Goal: Check status: Check status

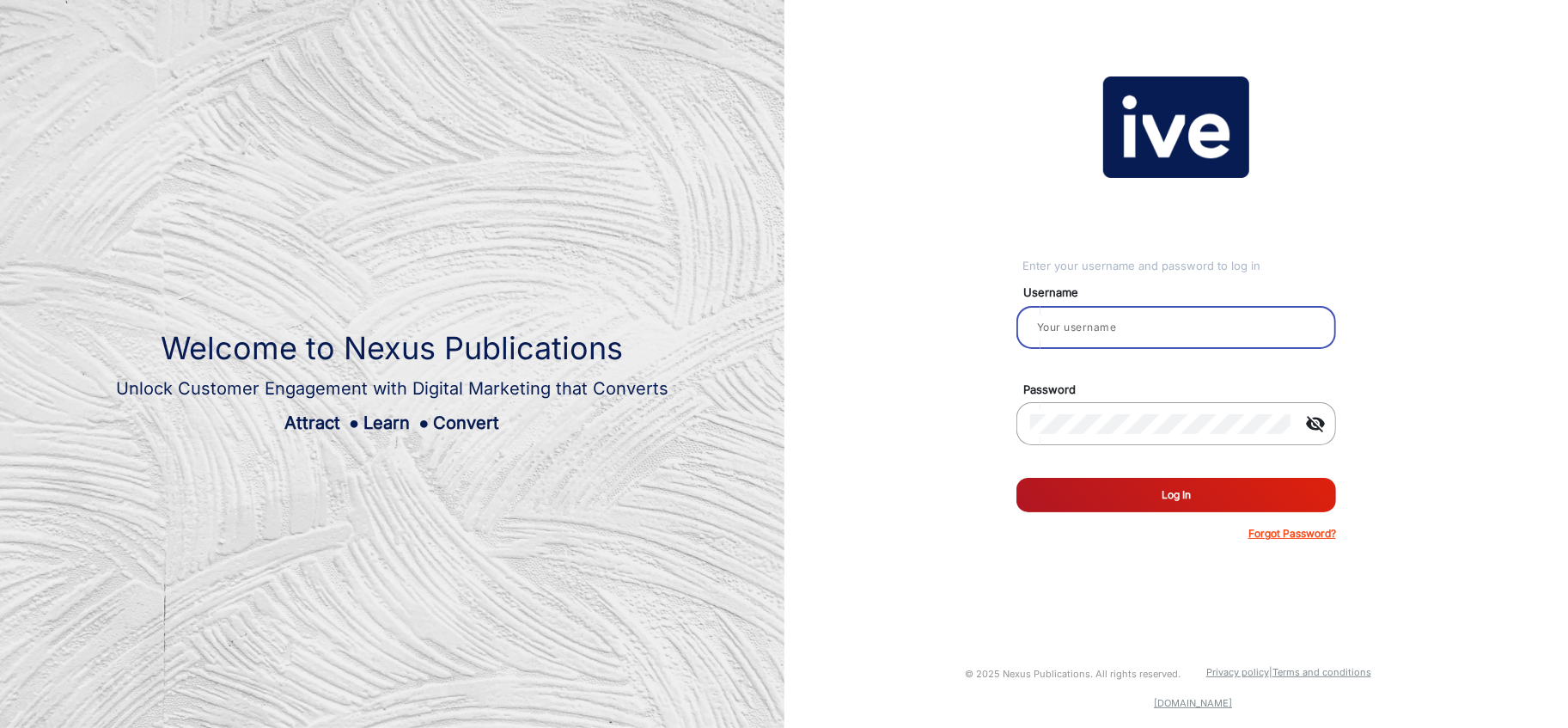
click at [1108, 317] on input "email" at bounding box center [1175, 327] width 292 height 21
type input "[PERSON_NAME]"
click at [1164, 504] on button "Log In" at bounding box center [1175, 495] width 319 height 35
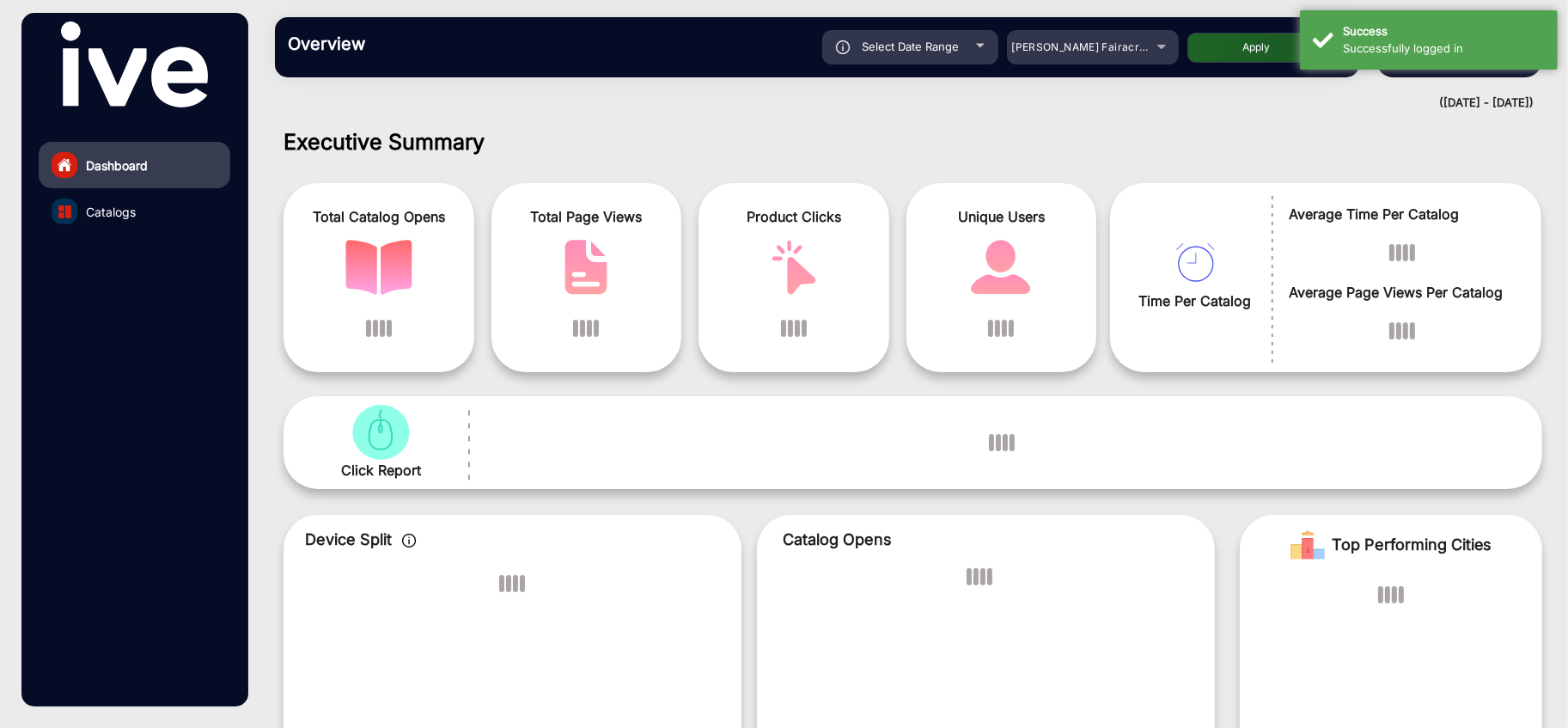
scroll to position [13, 0]
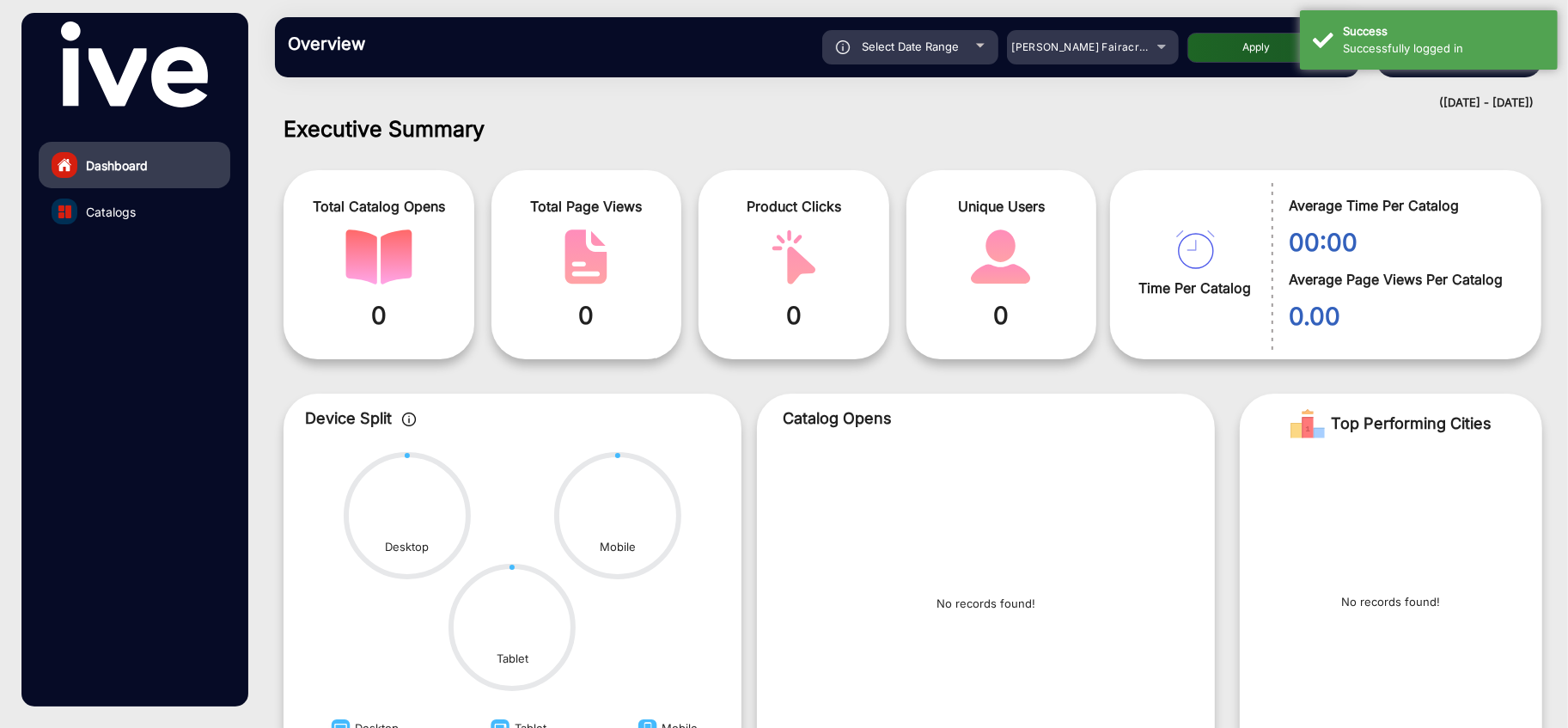
click at [1145, 121] on h1 "Executive Summary" at bounding box center [913, 128] width 1259 height 25
click at [919, 55] on div "Select Date Range" at bounding box center [910, 47] width 176 height 35
type input "[DATE]"
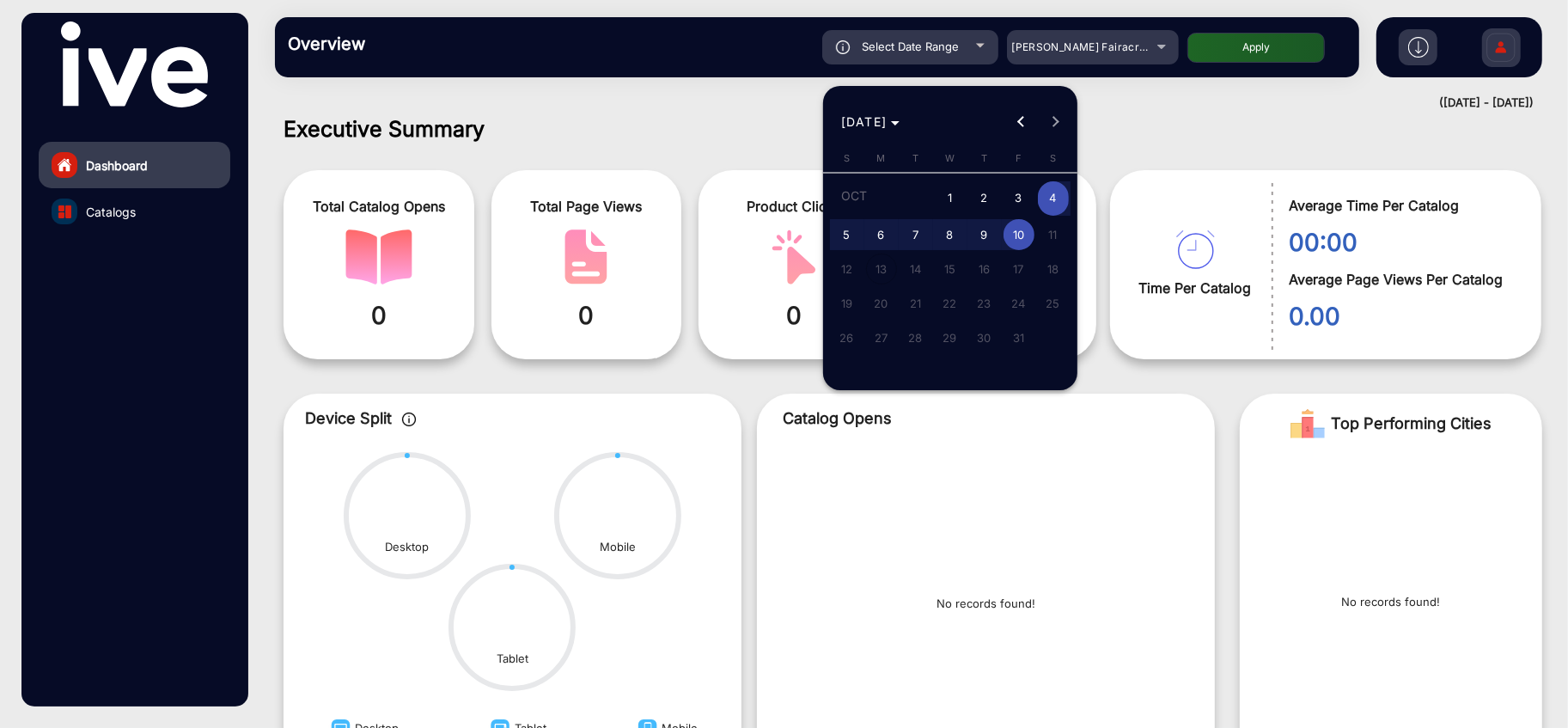
click at [111, 214] on div at bounding box center [784, 364] width 1568 height 728
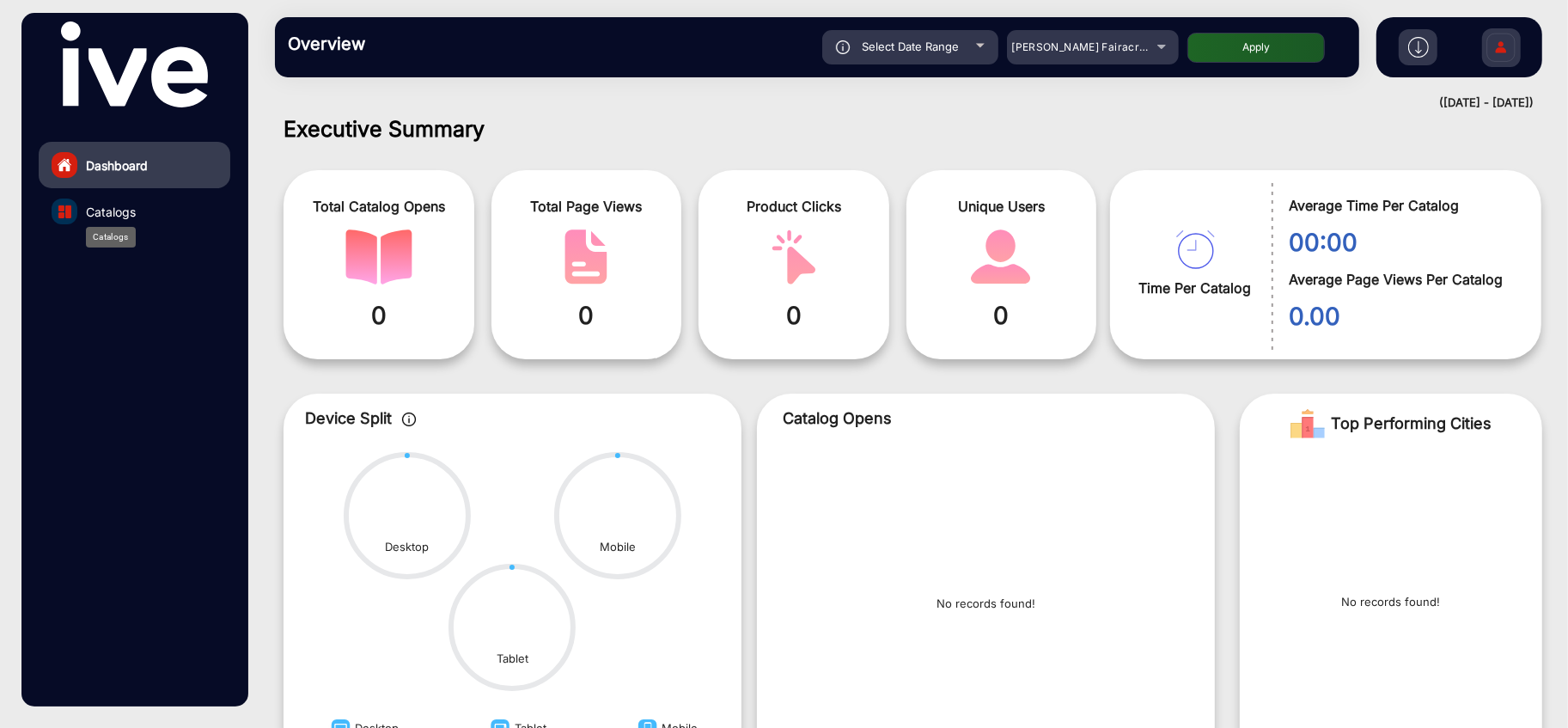
click at [111, 214] on span "Catalogs" at bounding box center [110, 212] width 50 height 18
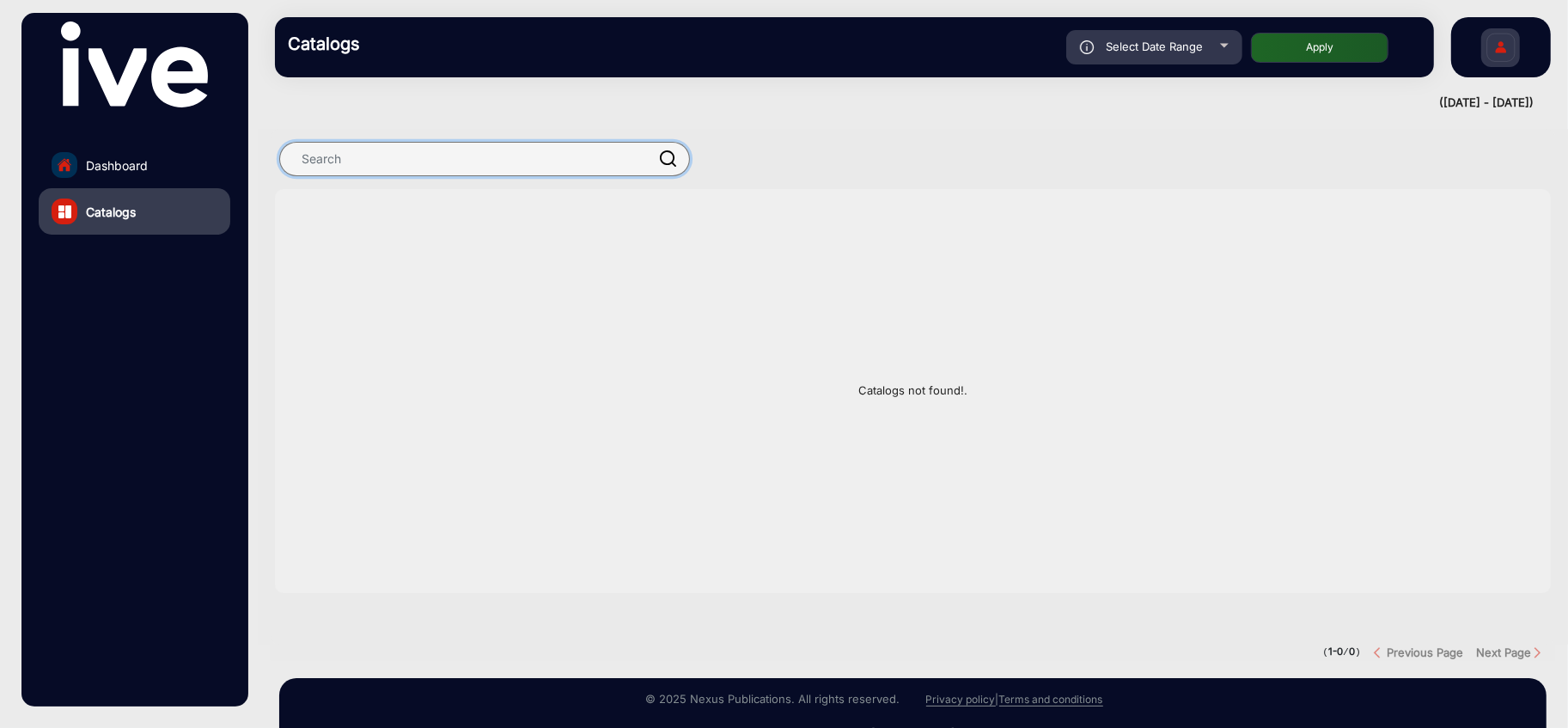
click at [435, 159] on input "text" at bounding box center [484, 159] width 410 height 35
click at [157, 165] on link "Dashboard" at bounding box center [134, 165] width 192 height 46
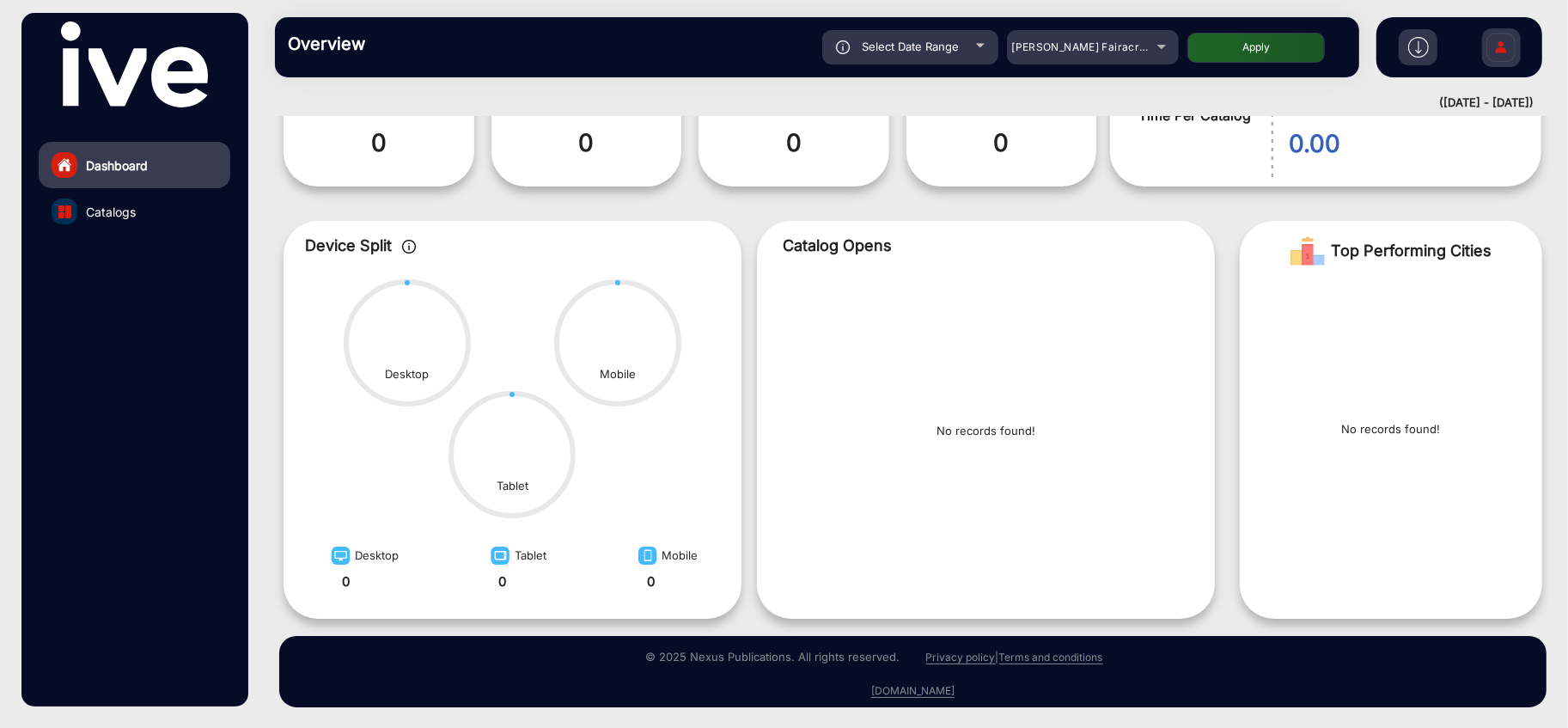
scroll to position [13, 0]
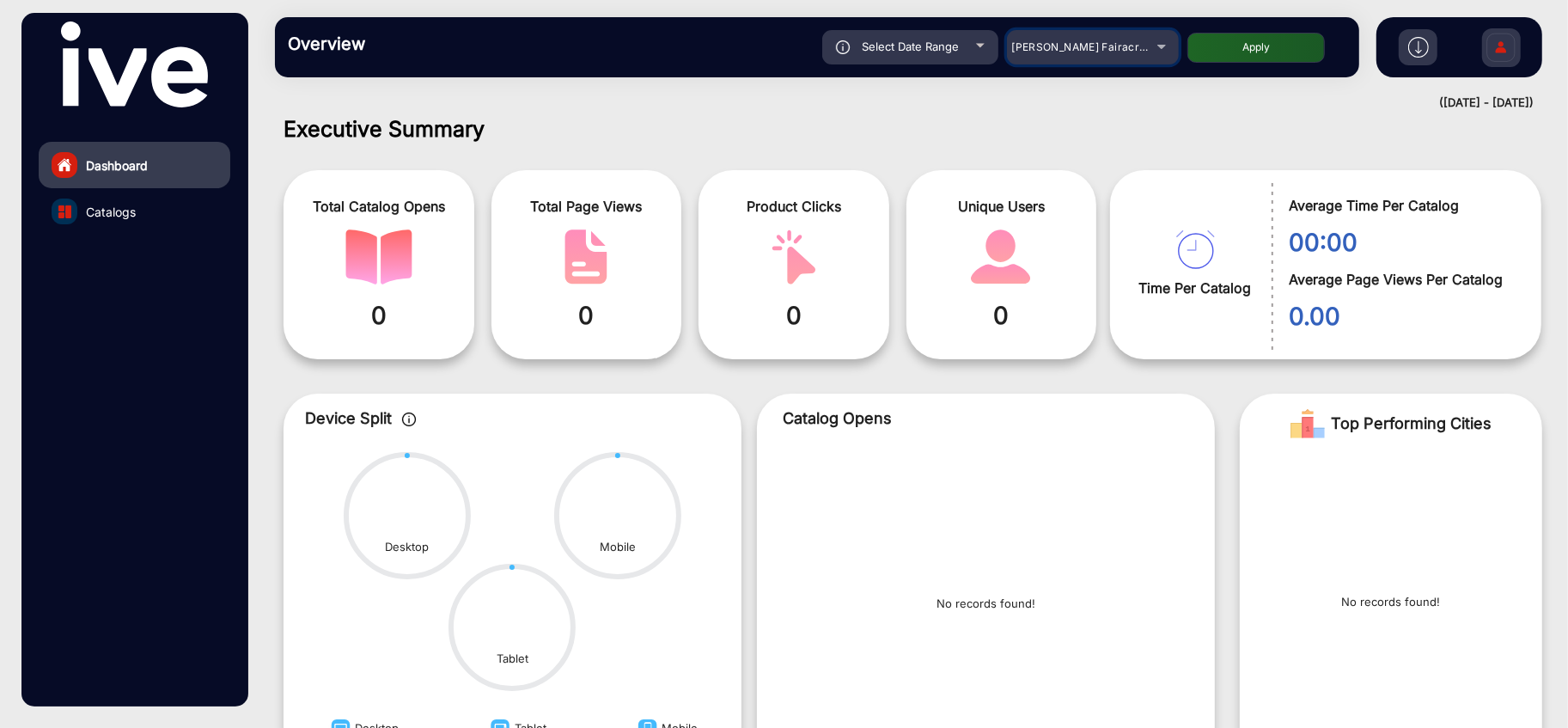
click at [1081, 47] on span "[PERSON_NAME] Fairacre Farms" at bounding box center [1096, 46] width 170 height 13
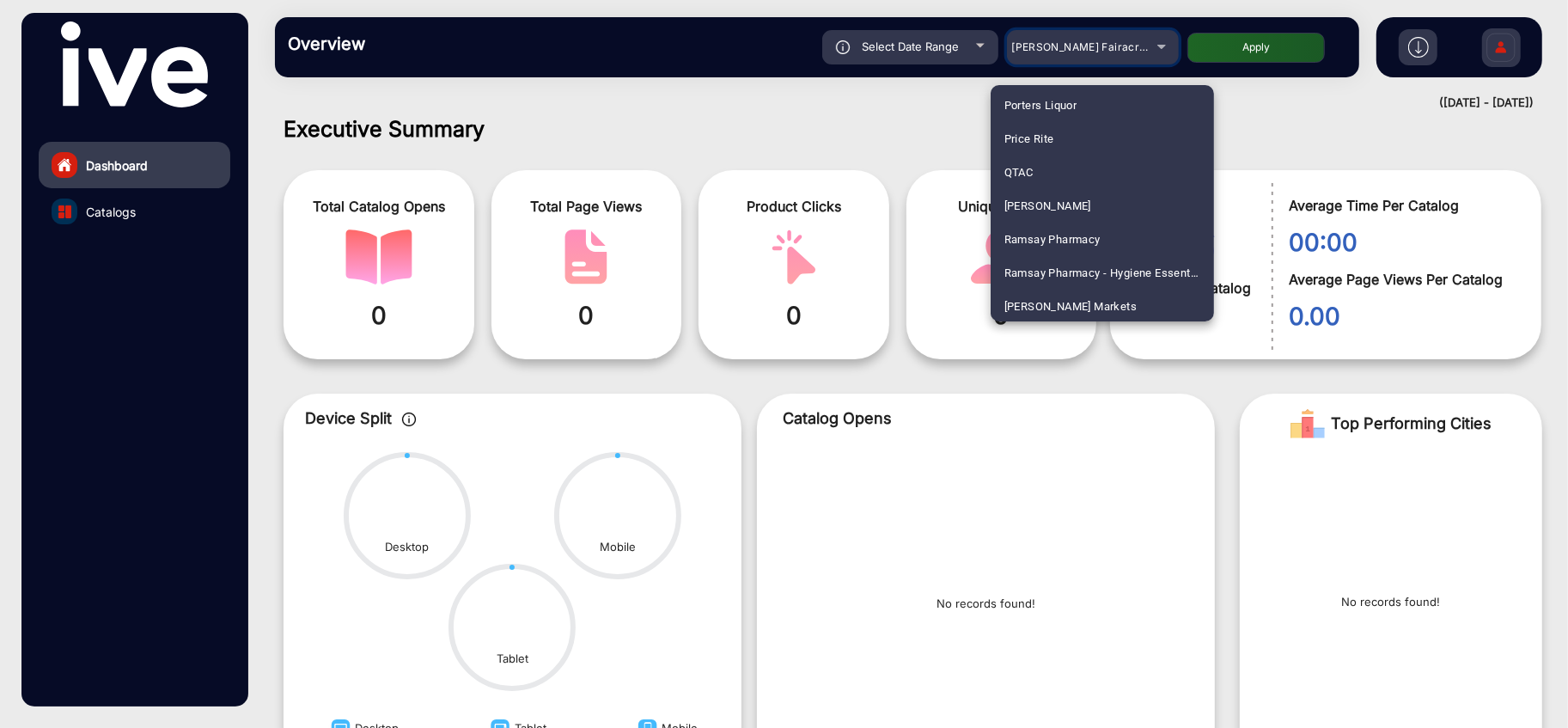
scroll to position [1582, 0]
click at [1151, 50] on div at bounding box center [784, 364] width 1568 height 728
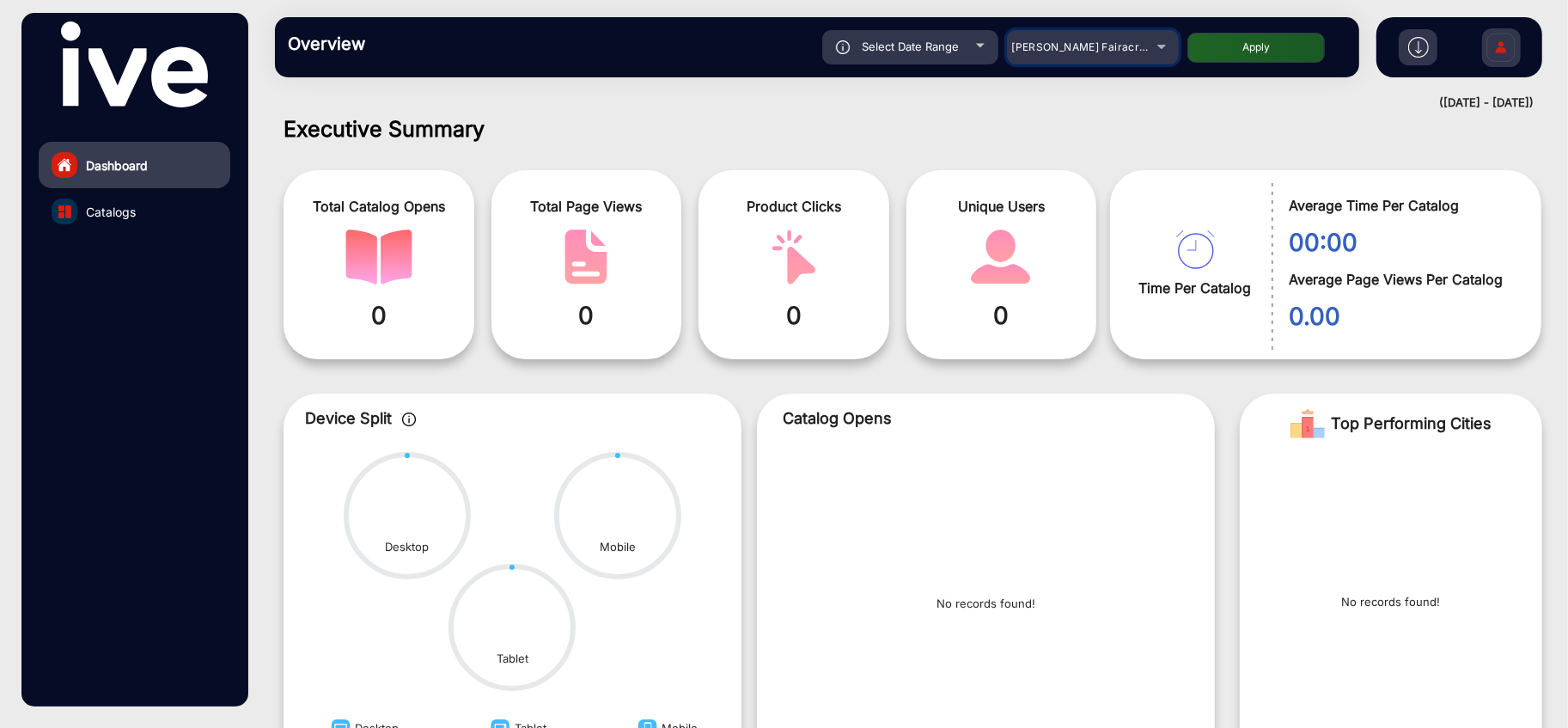
click at [1099, 54] on div "[PERSON_NAME] Fairacre Farms" at bounding box center [1080, 47] width 137 height 21
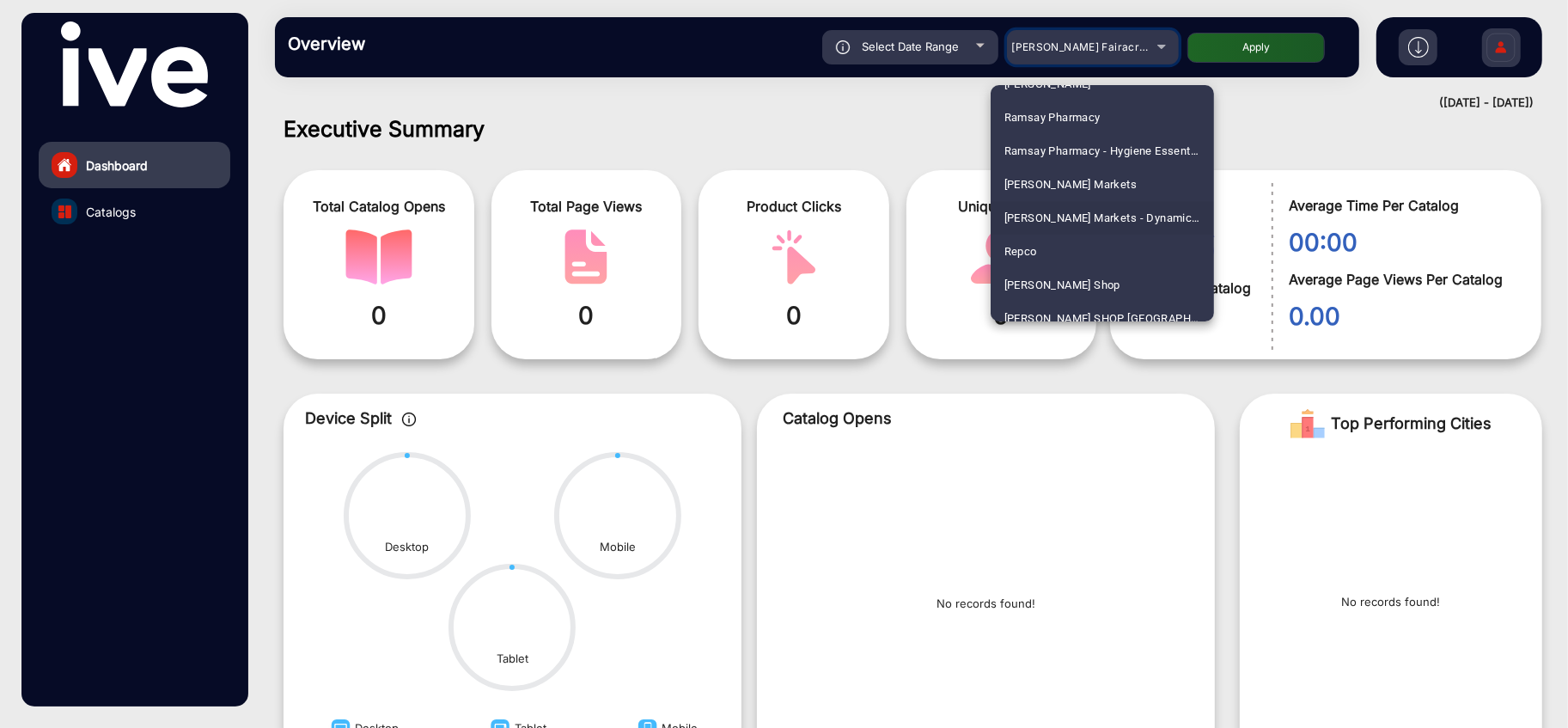
scroll to position [4148, 0]
click at [1026, 208] on span "Repco" at bounding box center [1020, 217] width 33 height 34
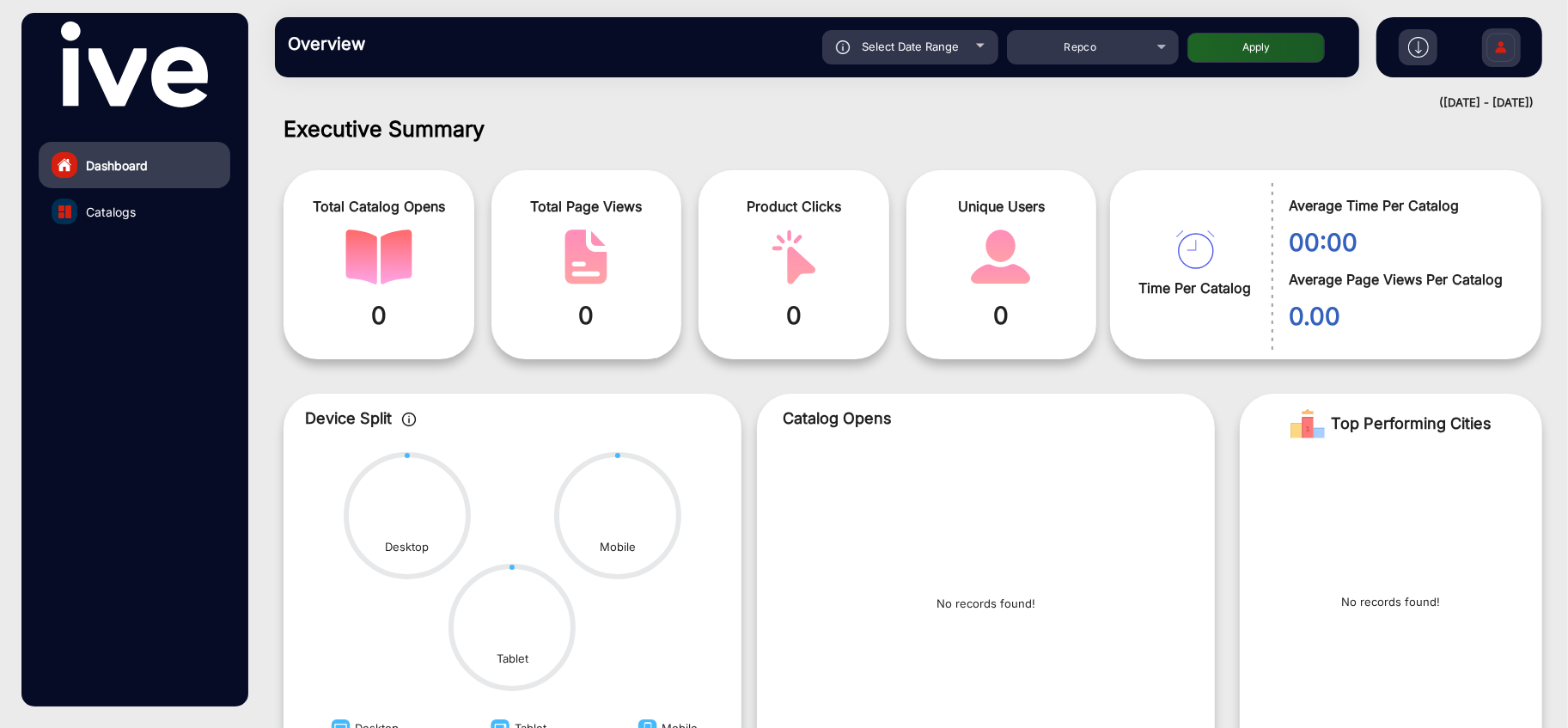
click at [981, 49] on div "Select Date Range" at bounding box center [910, 47] width 176 height 35
type input "[DATE]"
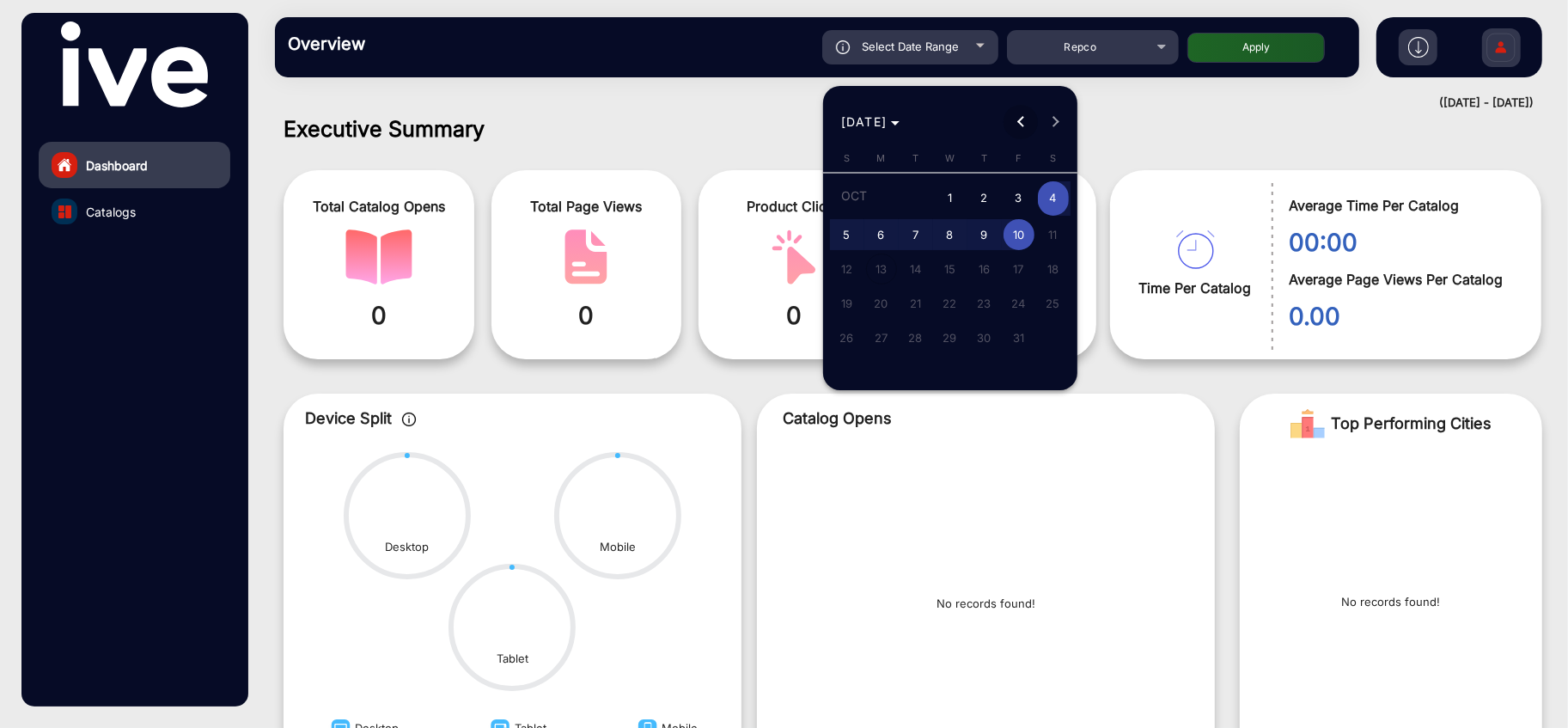
click at [1022, 120] on button "Previous month" at bounding box center [1020, 122] width 35 height 35
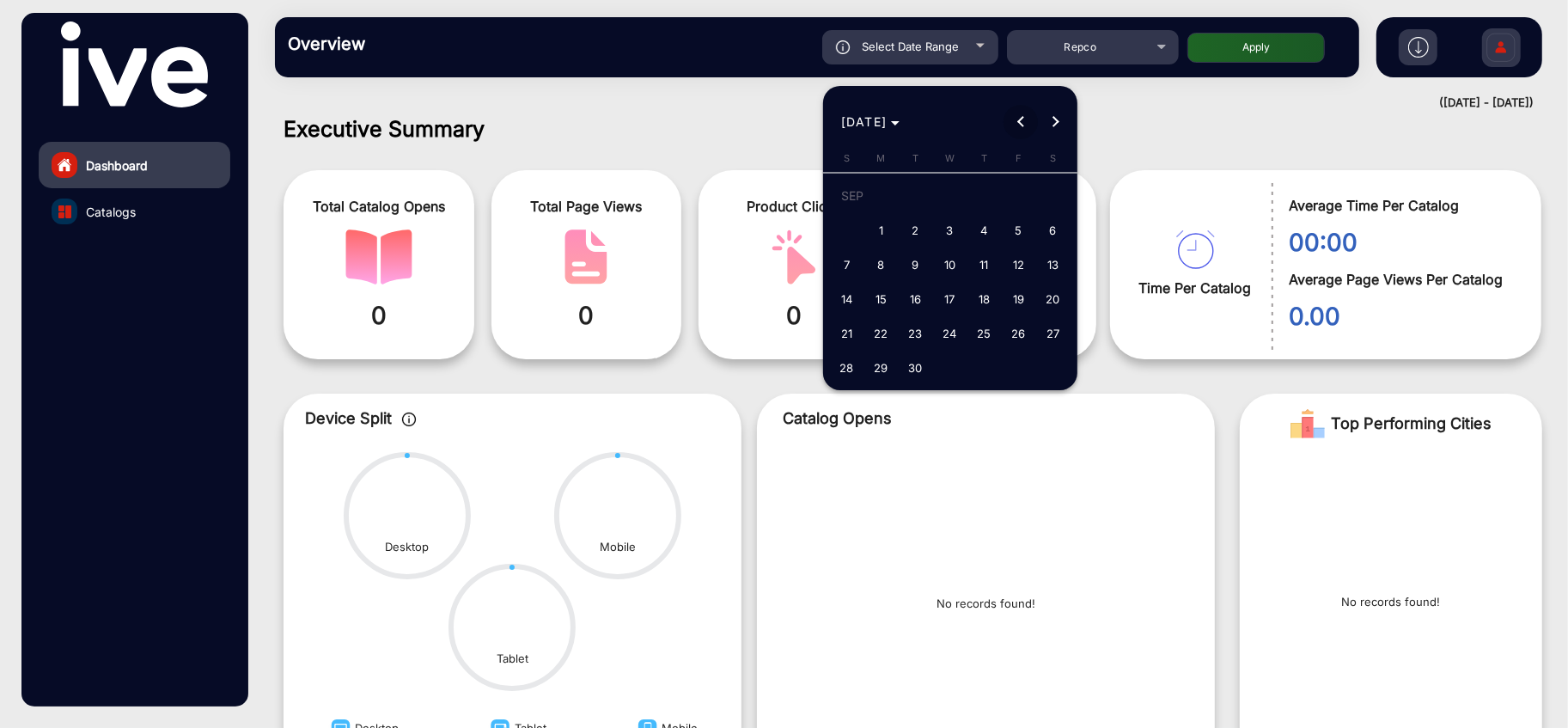
click at [1022, 120] on button "Previous month" at bounding box center [1020, 122] width 35 height 35
click at [920, 233] on span "1" at bounding box center [916, 230] width 31 height 31
type input "[DATE]"
click at [1058, 118] on span "Next month" at bounding box center [1055, 122] width 35 height 35
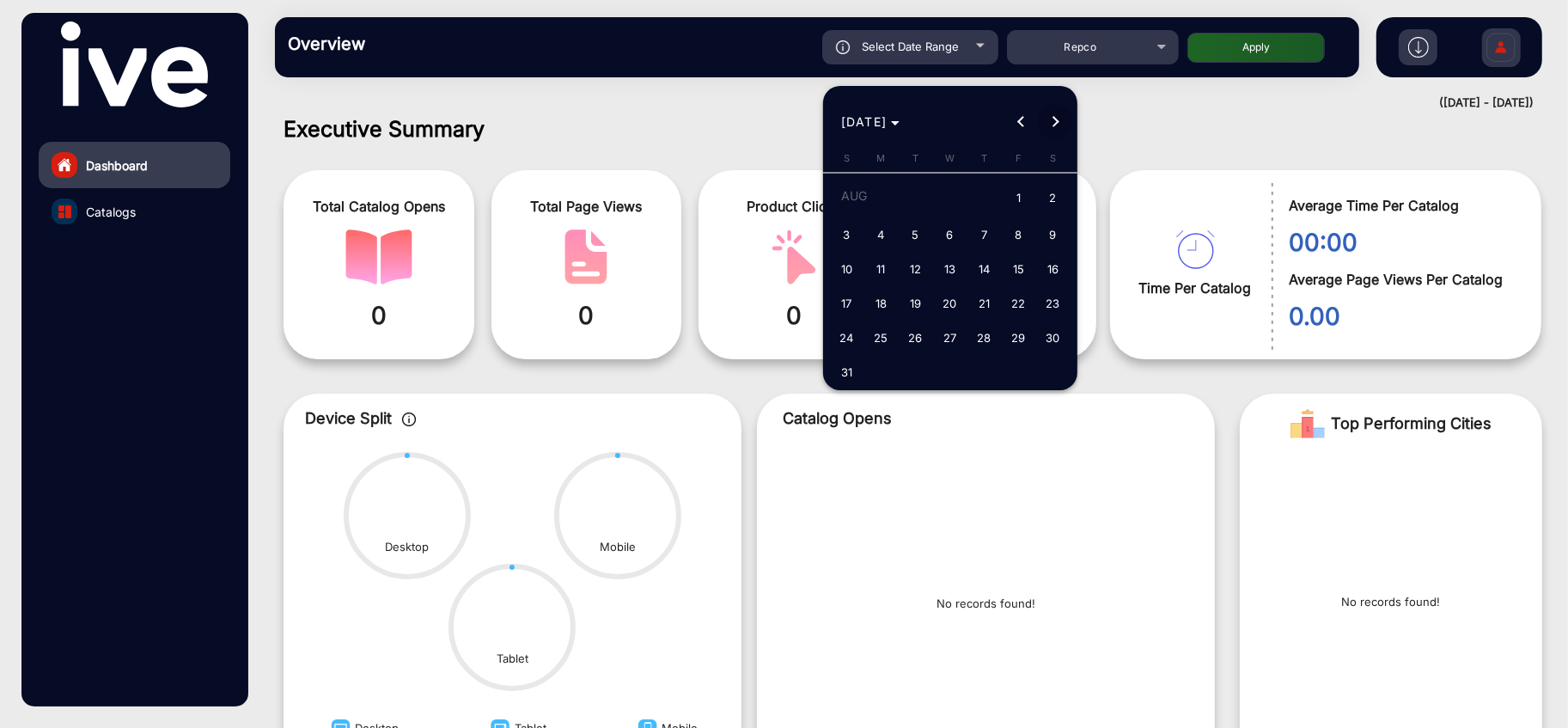
click at [1058, 118] on span "Next month" at bounding box center [1055, 122] width 35 height 35
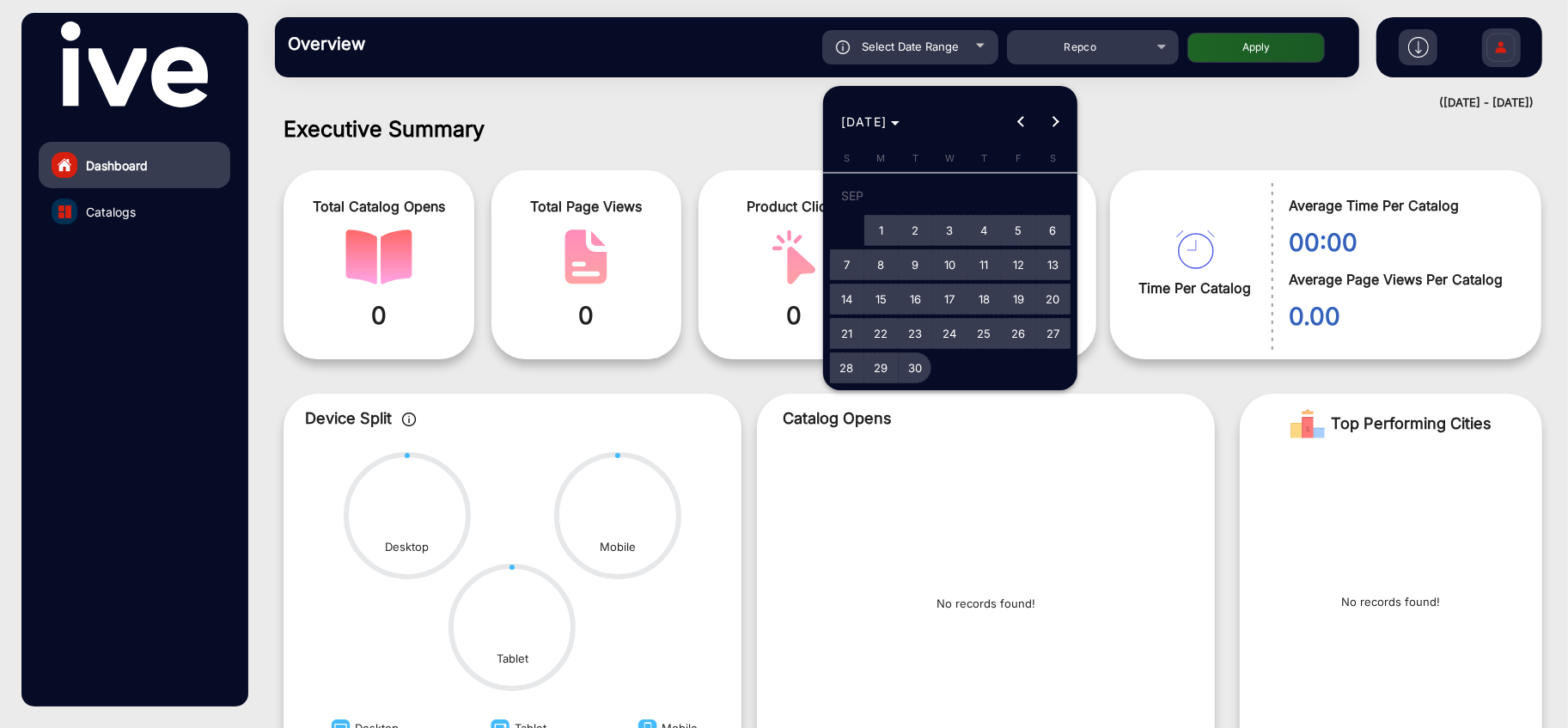
click at [911, 371] on span "30" at bounding box center [916, 368] width 31 height 31
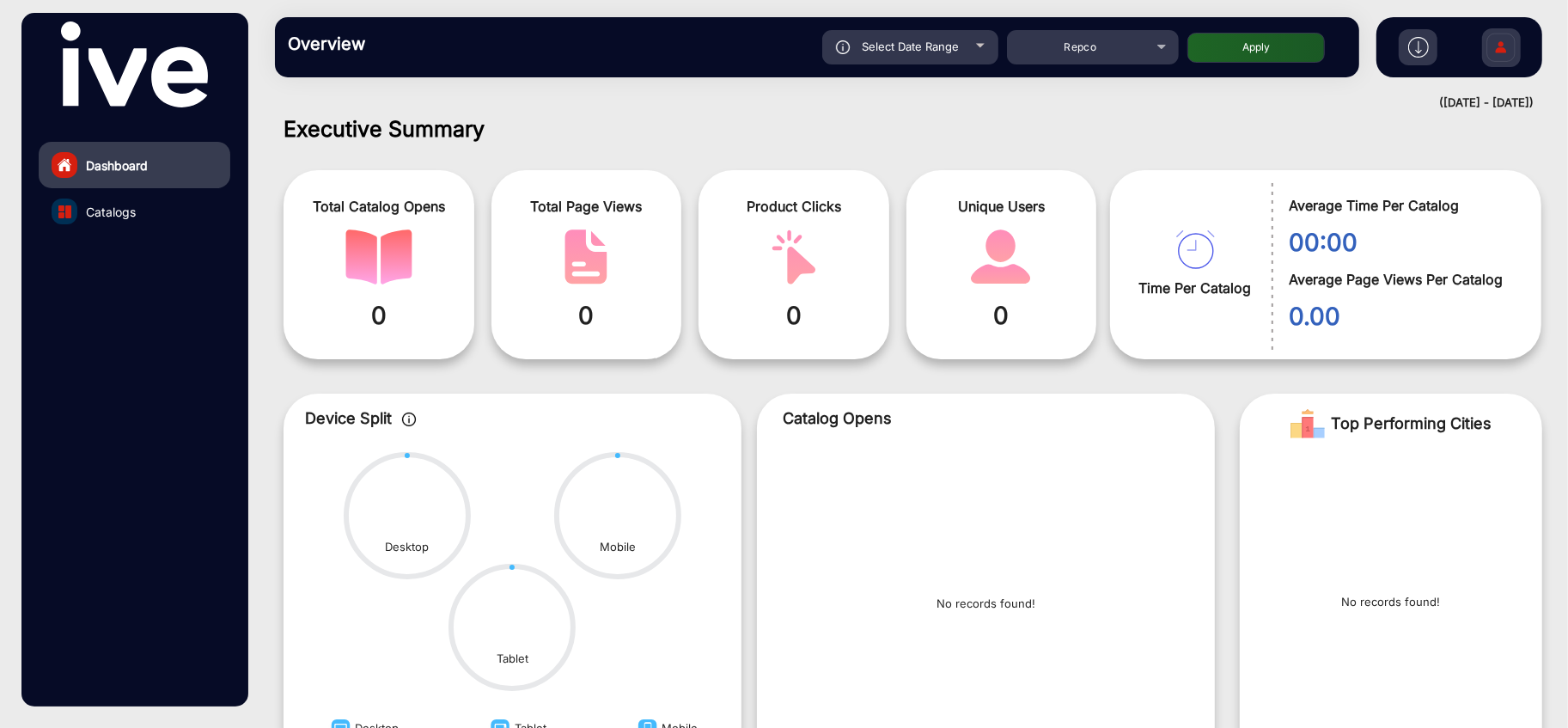
type input "[DATE]"
click at [1270, 47] on button "Apply" at bounding box center [1255, 47] width 137 height 30
type input "[DATE]"
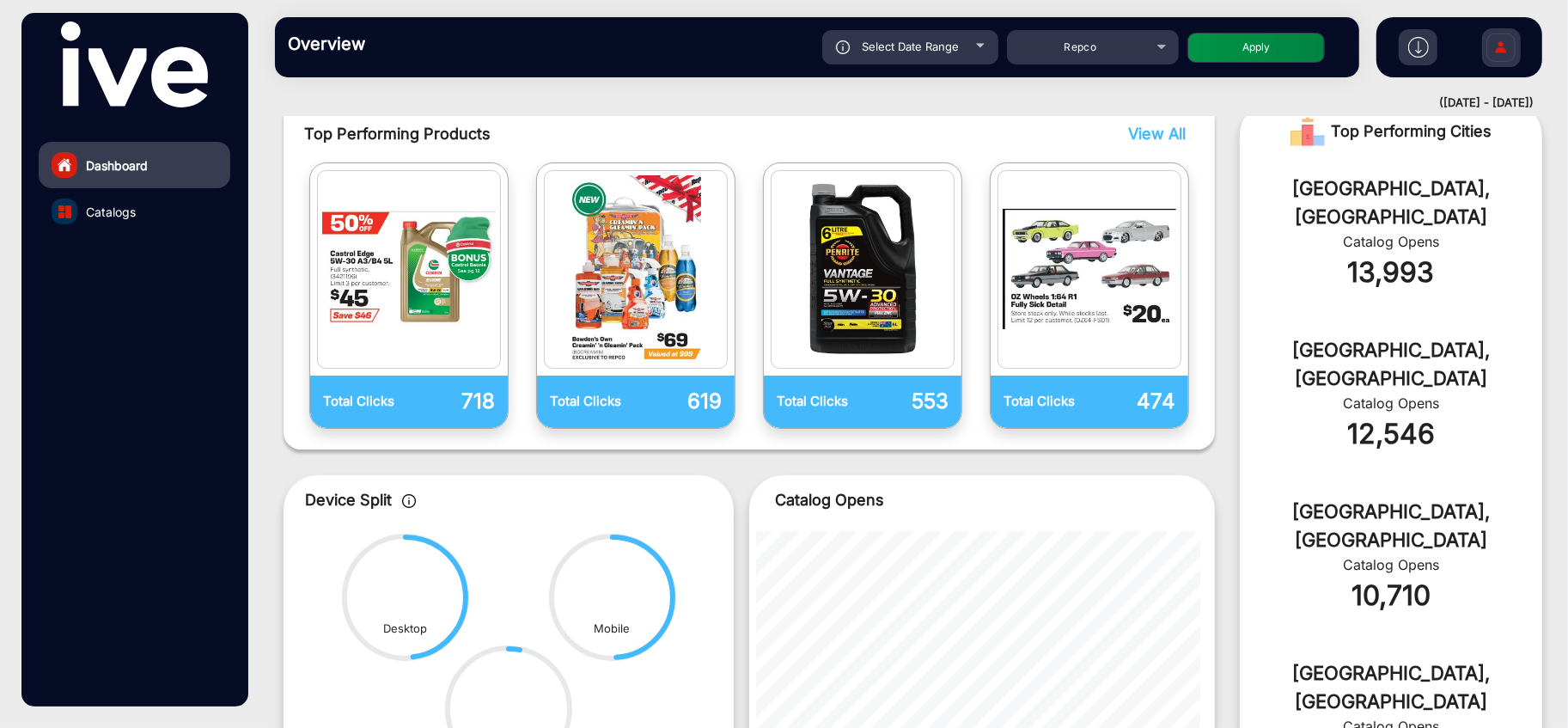
scroll to position [406, 0]
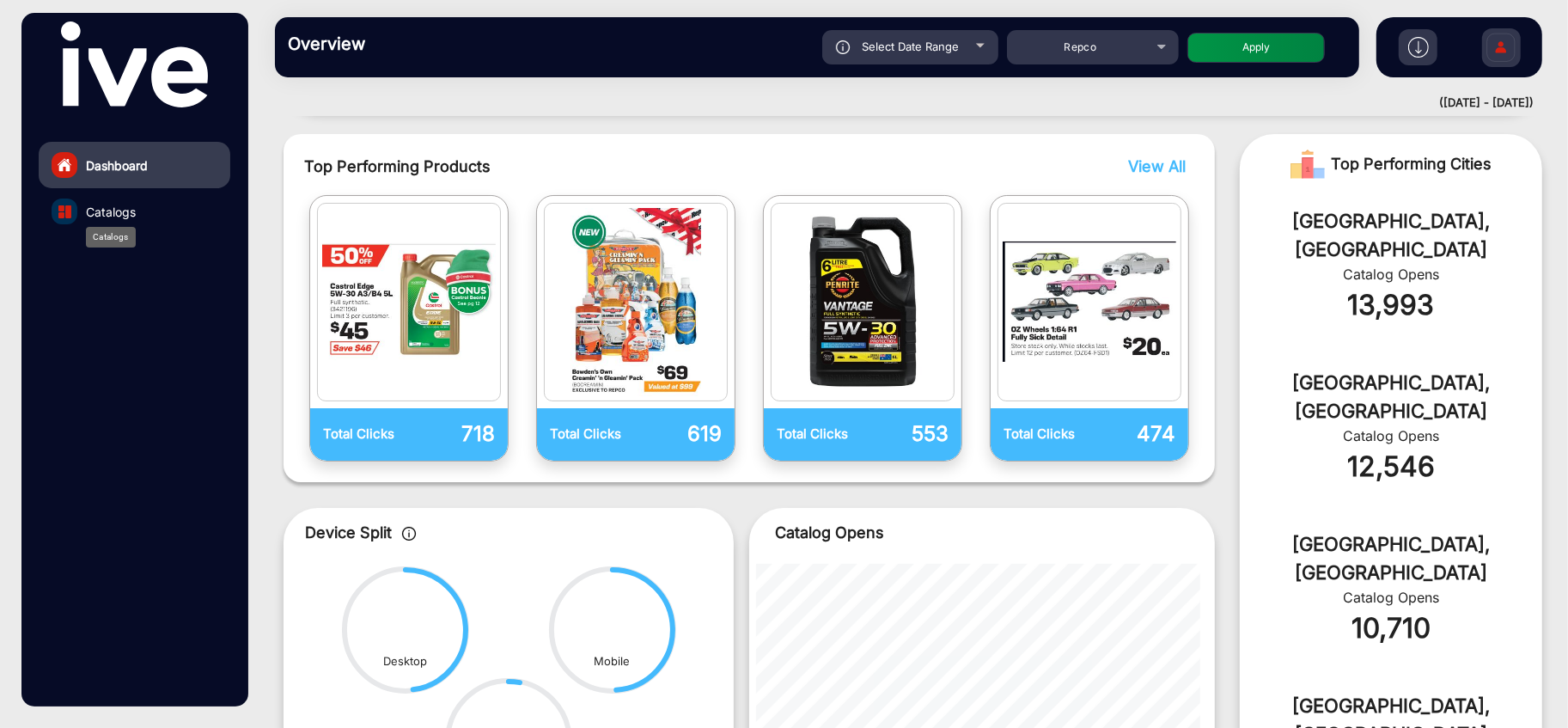
click at [128, 209] on span "Catalogs" at bounding box center [110, 212] width 50 height 18
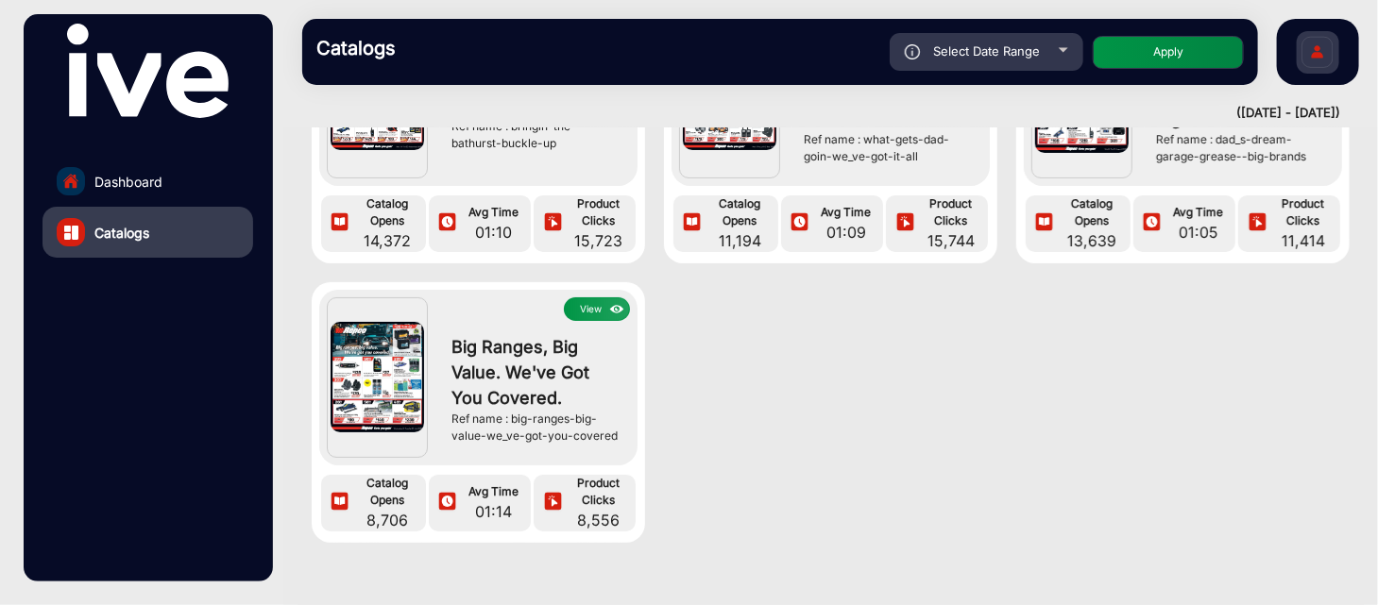
scroll to position [177, 0]
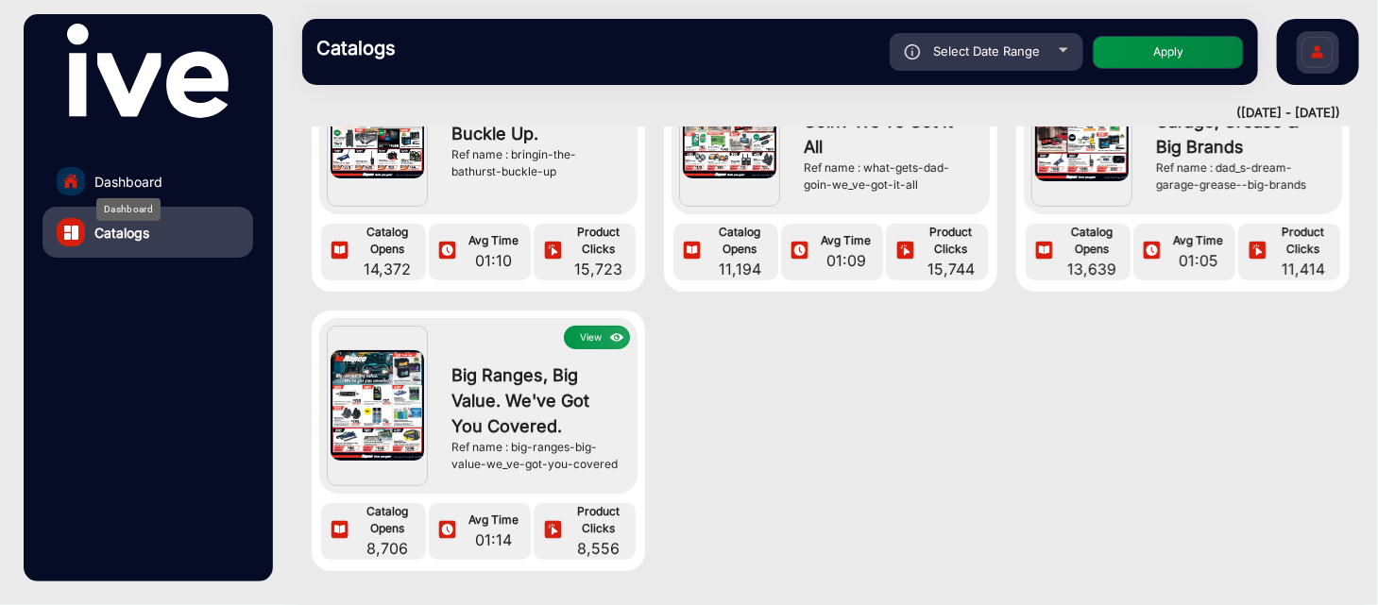
click at [107, 179] on span "Dashboard" at bounding box center [128, 182] width 68 height 20
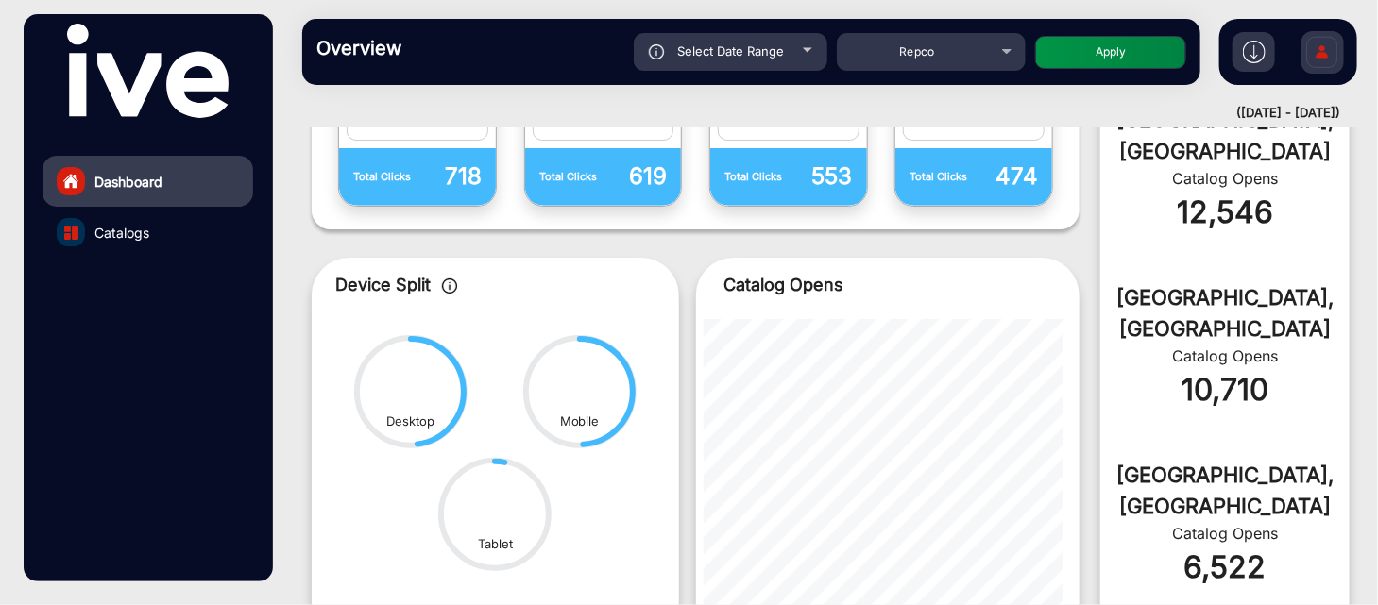
scroll to position [851, 0]
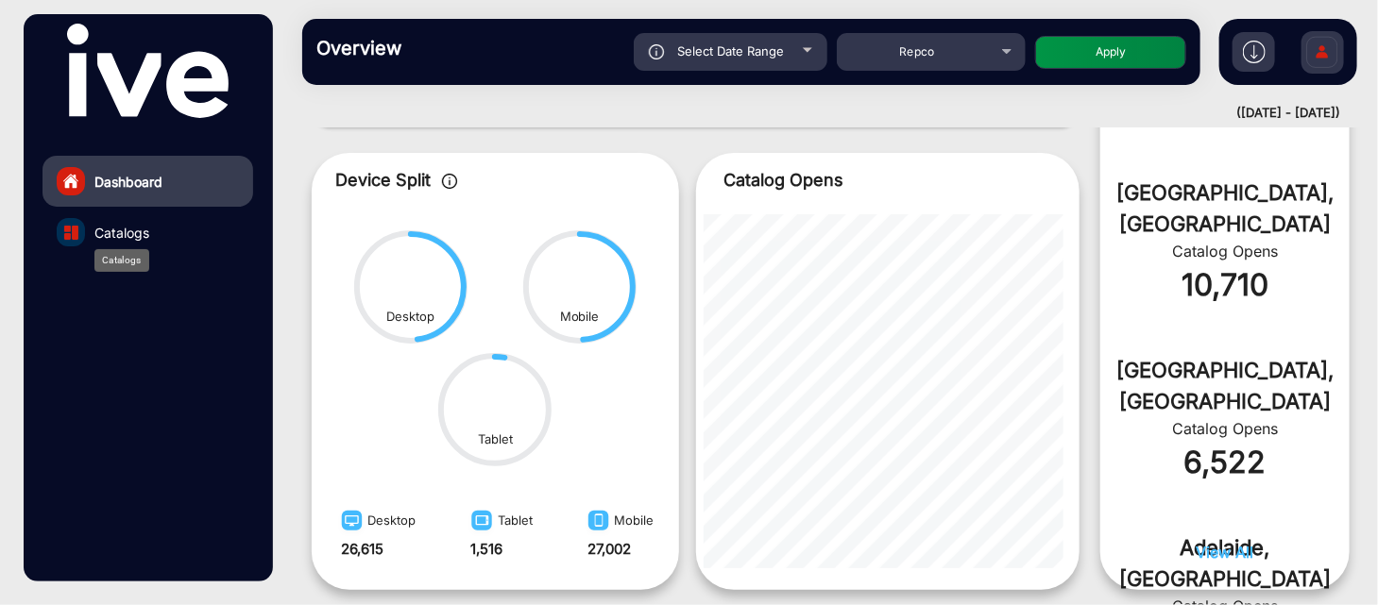
click at [125, 235] on span "Catalogs" at bounding box center [121, 233] width 55 height 20
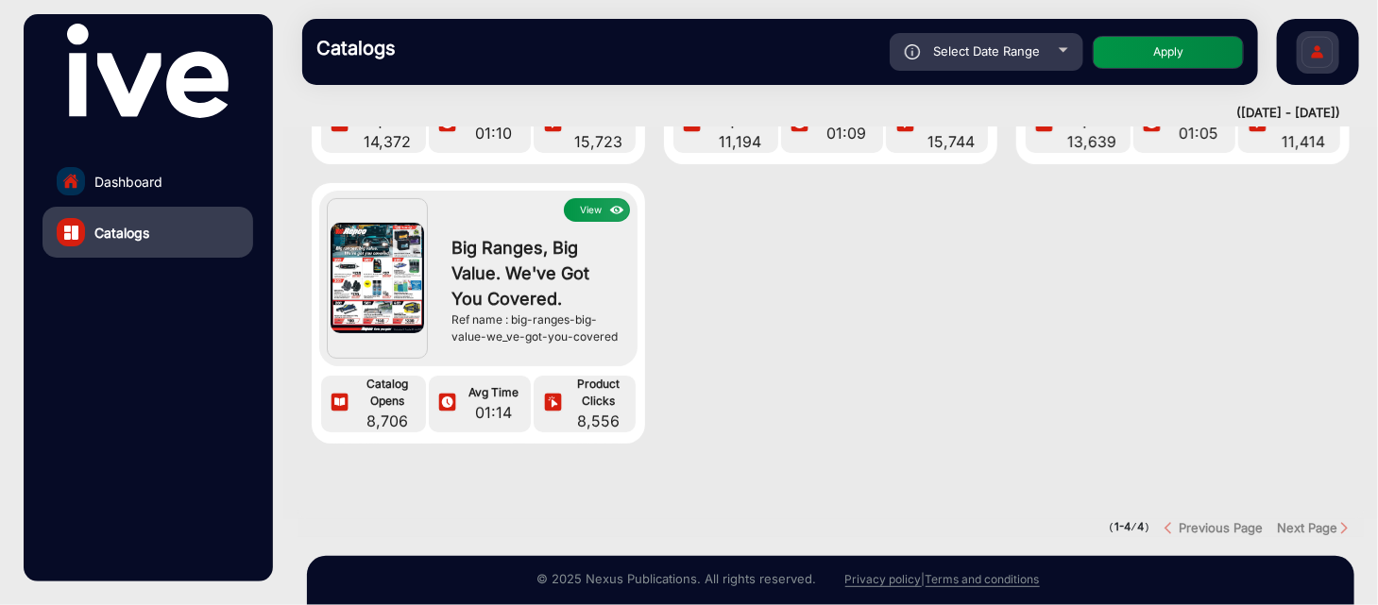
scroll to position [314, 0]
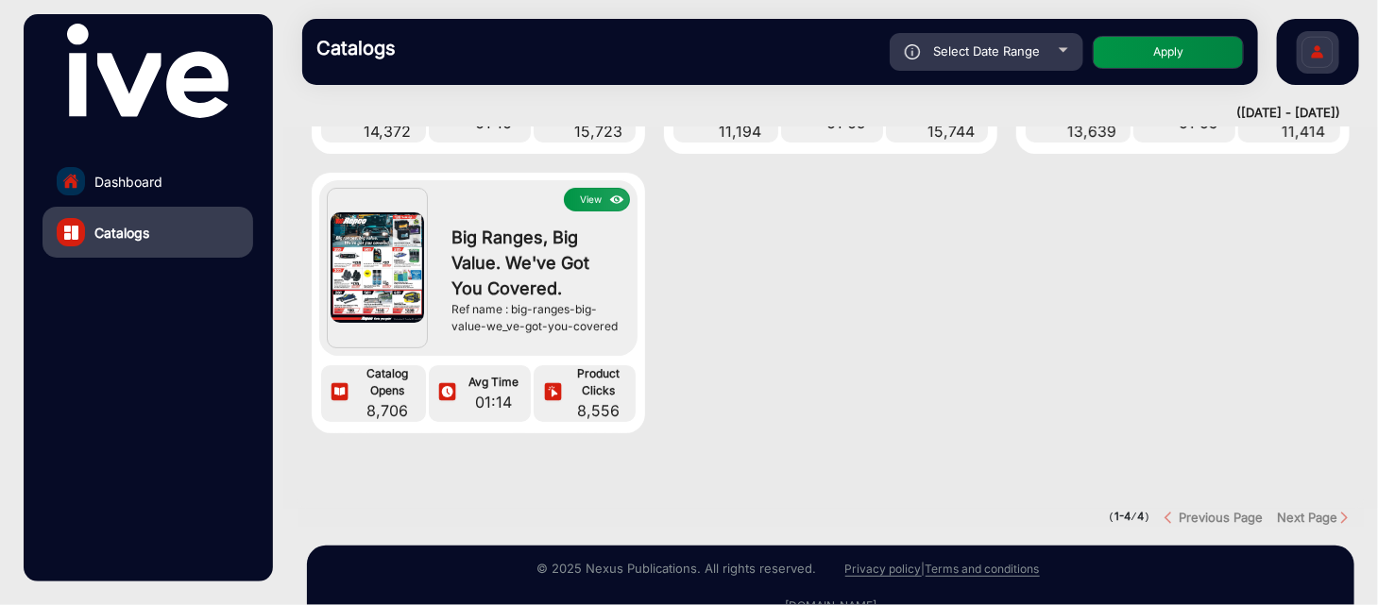
click at [606, 195] on img at bounding box center [617, 200] width 22 height 21
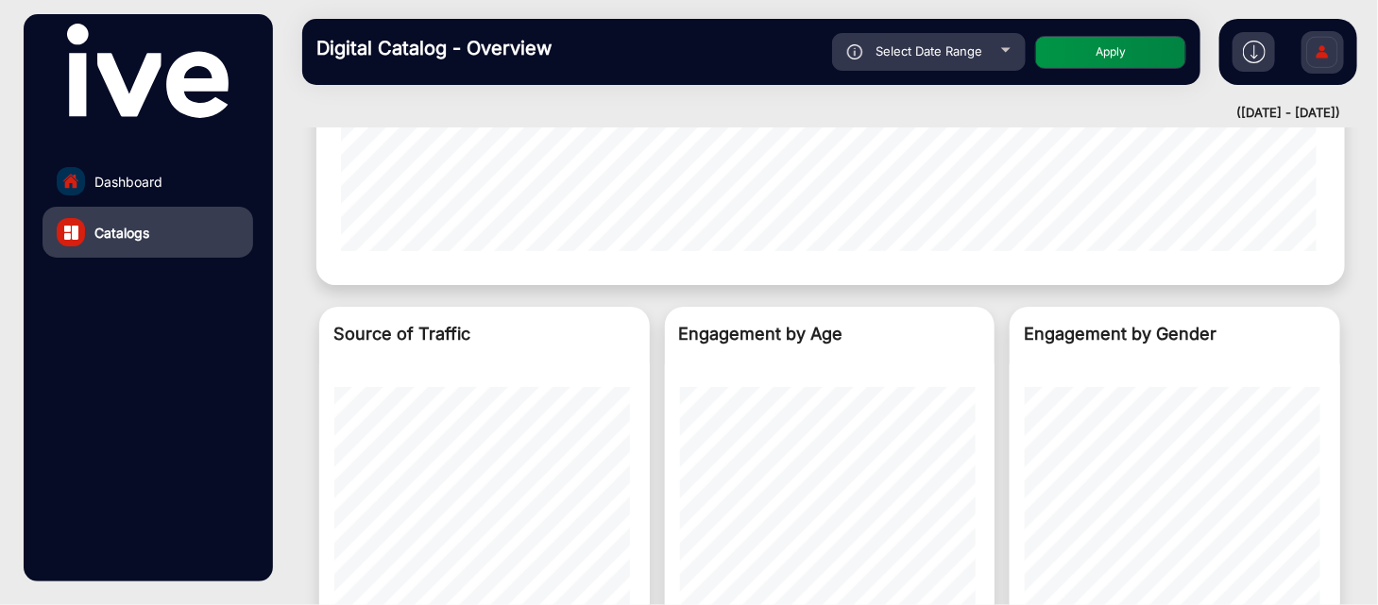
scroll to position [2008, 0]
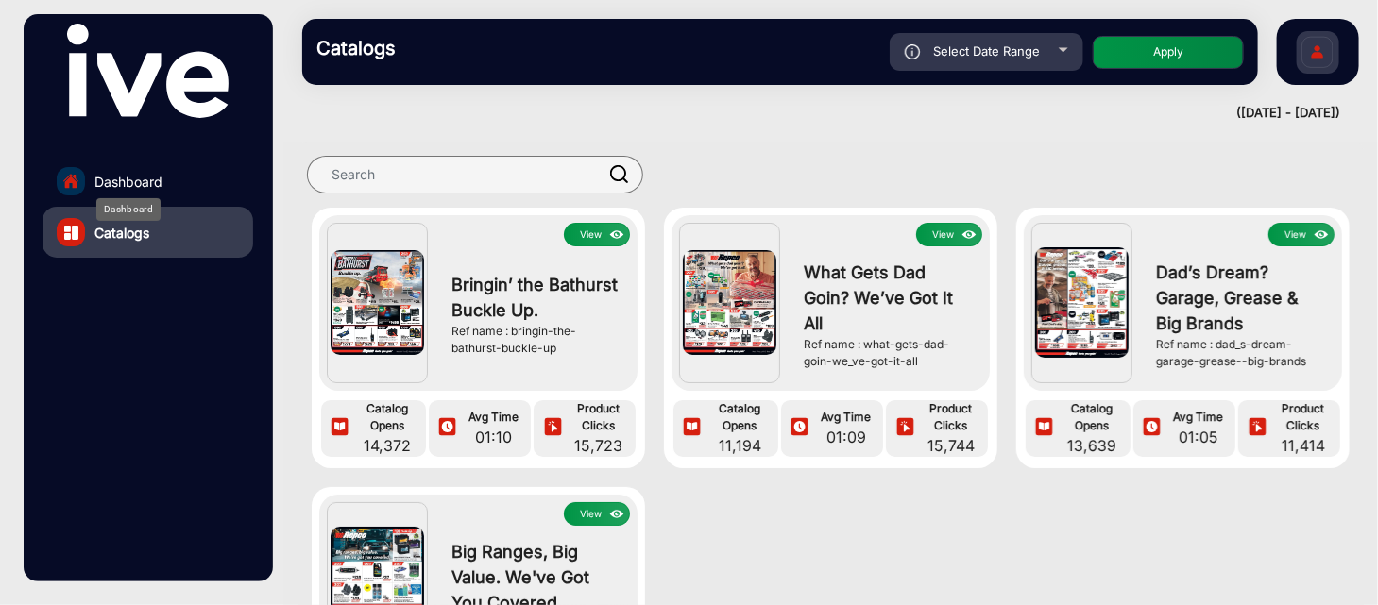
click at [133, 173] on span "Dashboard" at bounding box center [128, 182] width 68 height 20
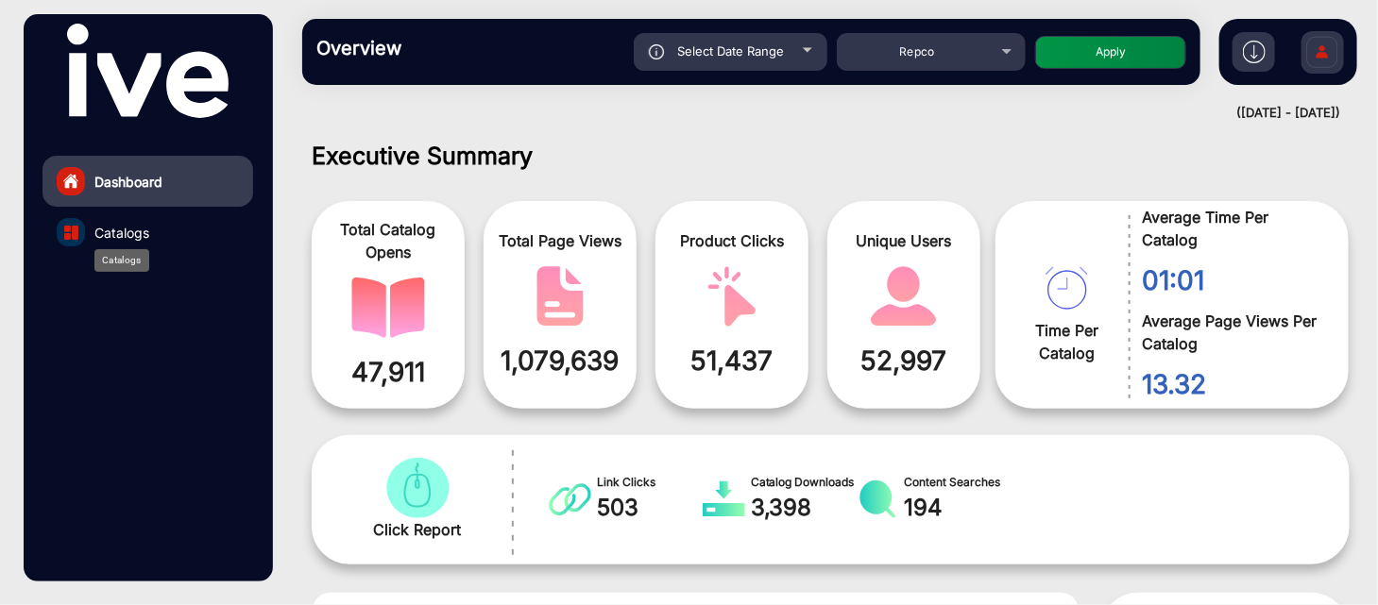
click at [126, 238] on span "Catalogs" at bounding box center [121, 233] width 55 height 20
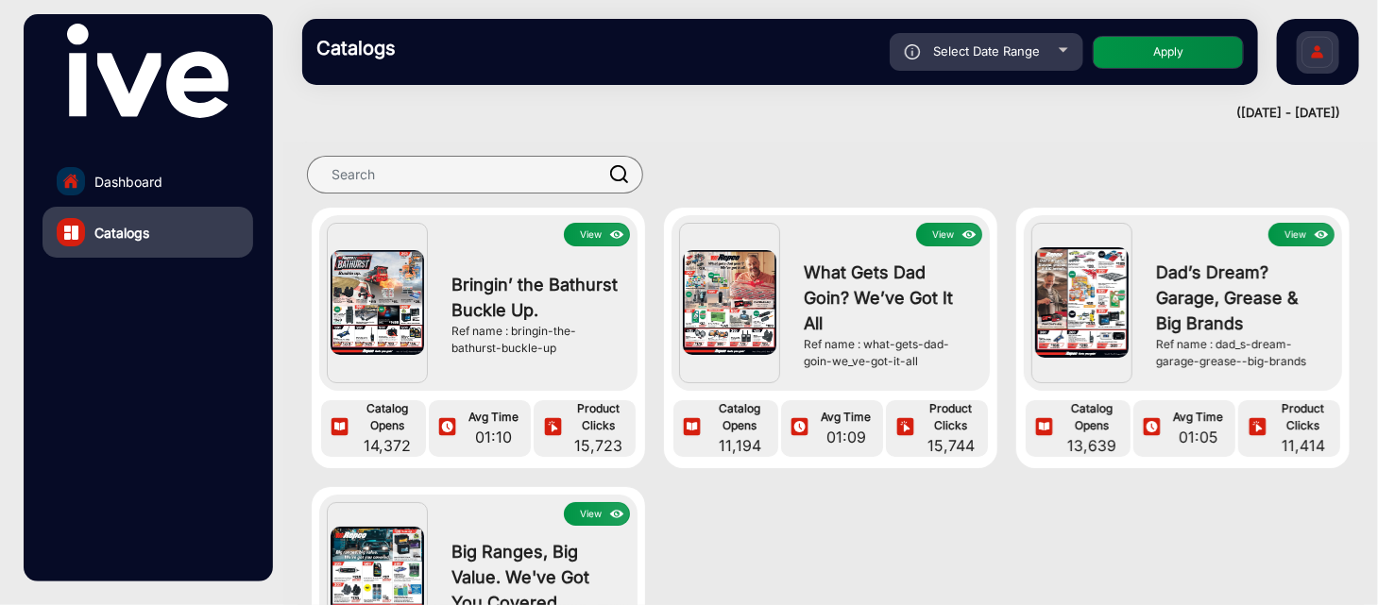
click at [1285, 231] on button "View" at bounding box center [1301, 235] width 66 height 24
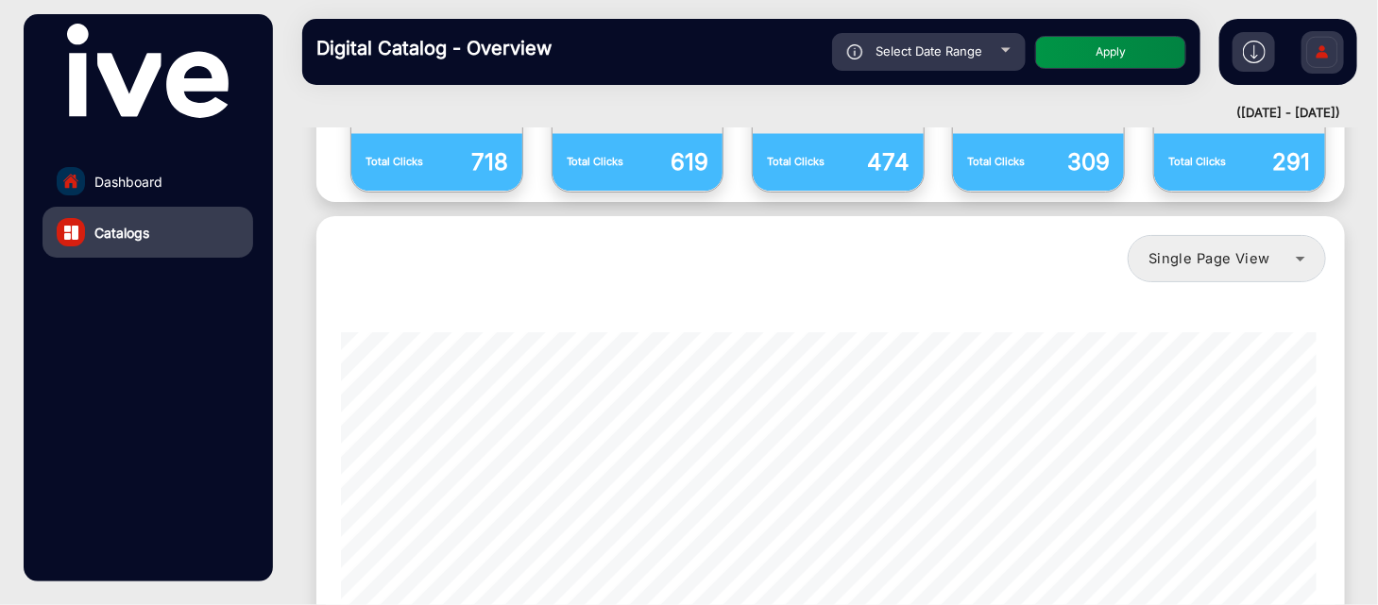
scroll to position [1603, 0]
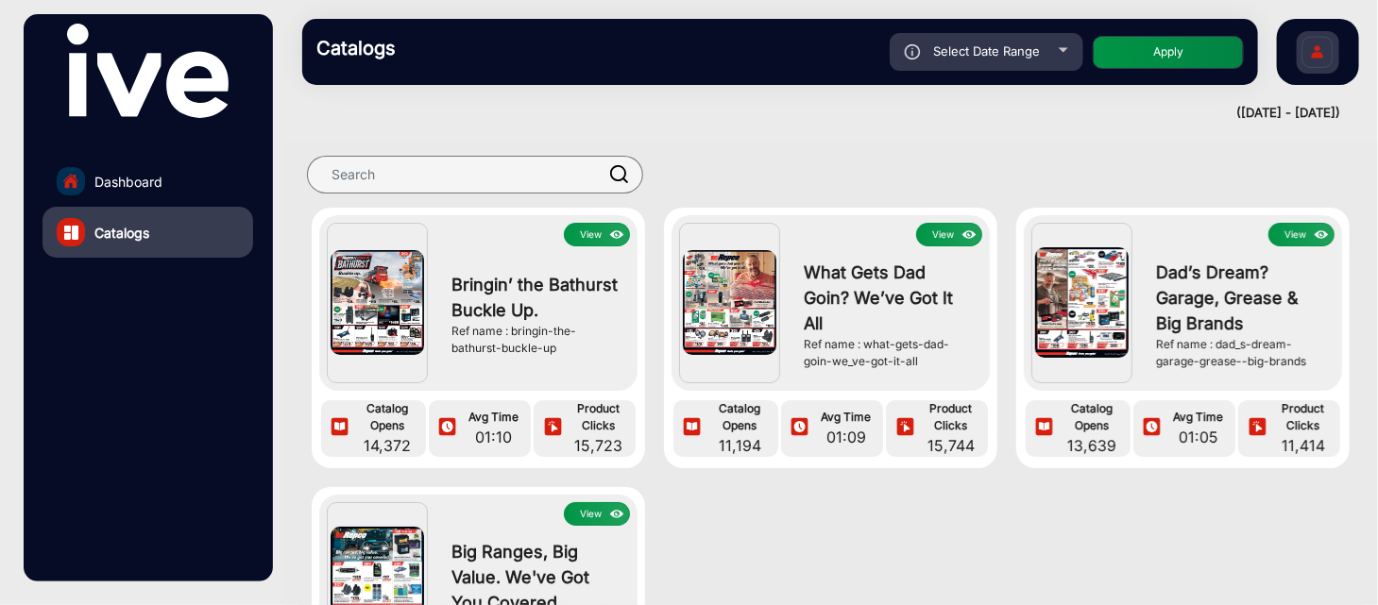
click at [745, 304] on img at bounding box center [729, 302] width 93 height 105
click at [926, 237] on button "View" at bounding box center [949, 235] width 66 height 24
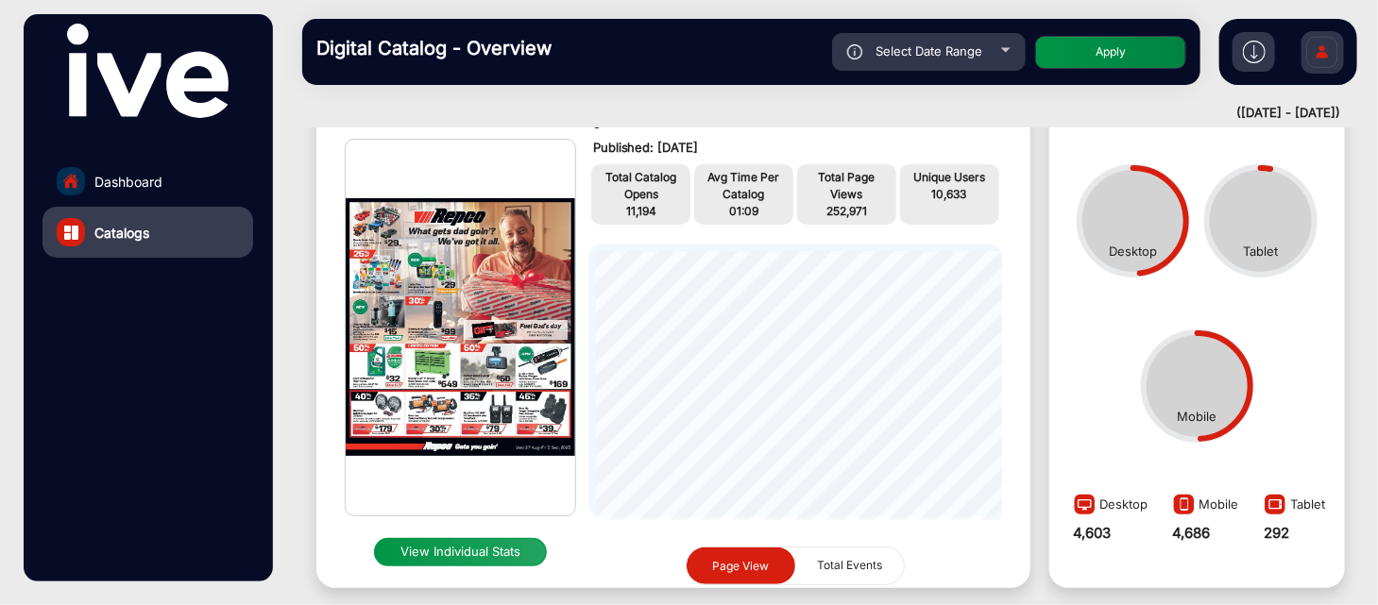
scroll to position [14, 0]
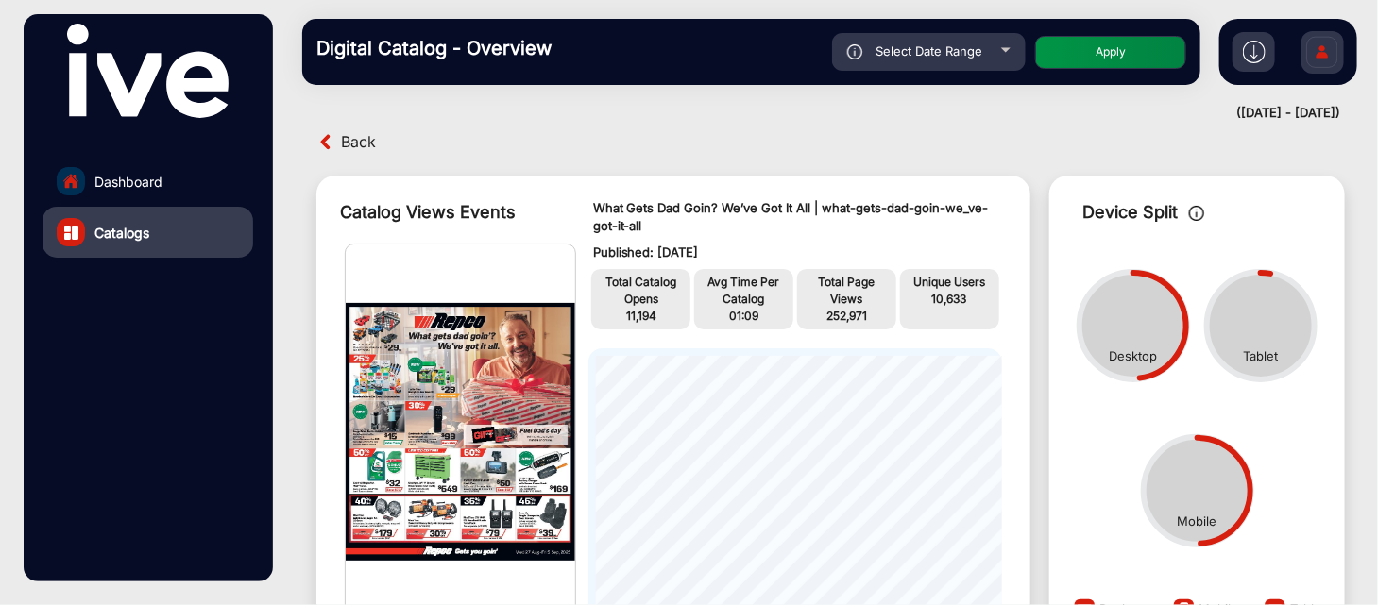
click at [484, 408] on img at bounding box center [460, 433] width 229 height 376
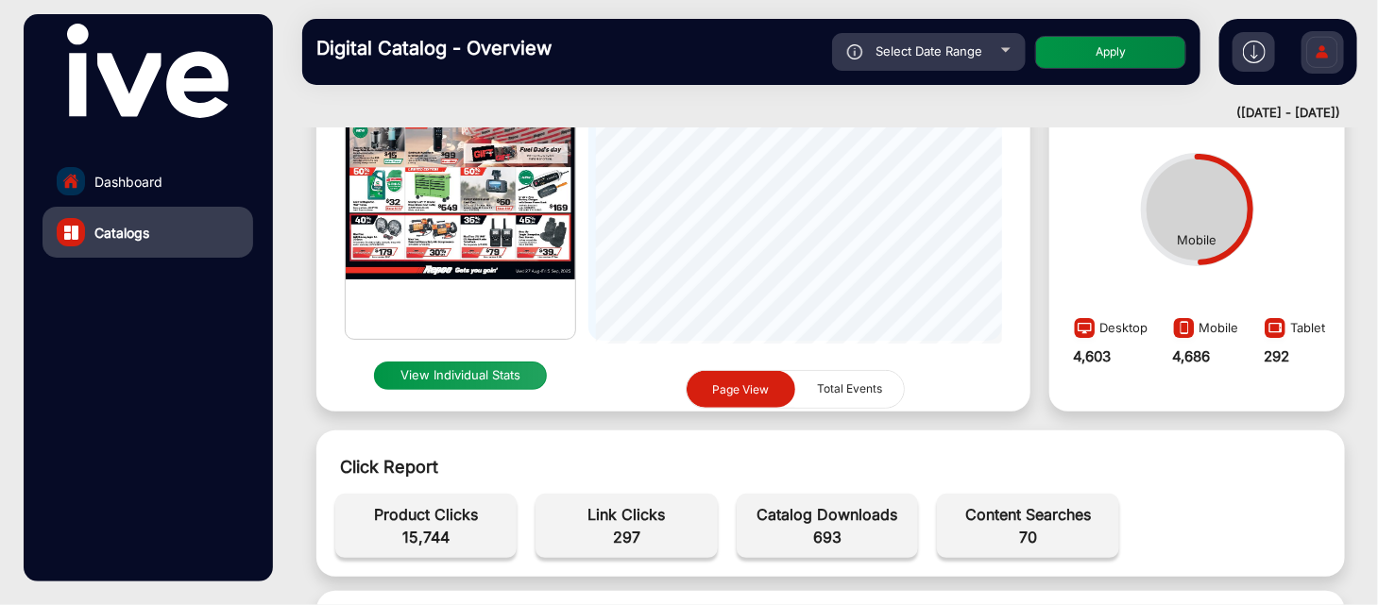
scroll to position [329, 0]
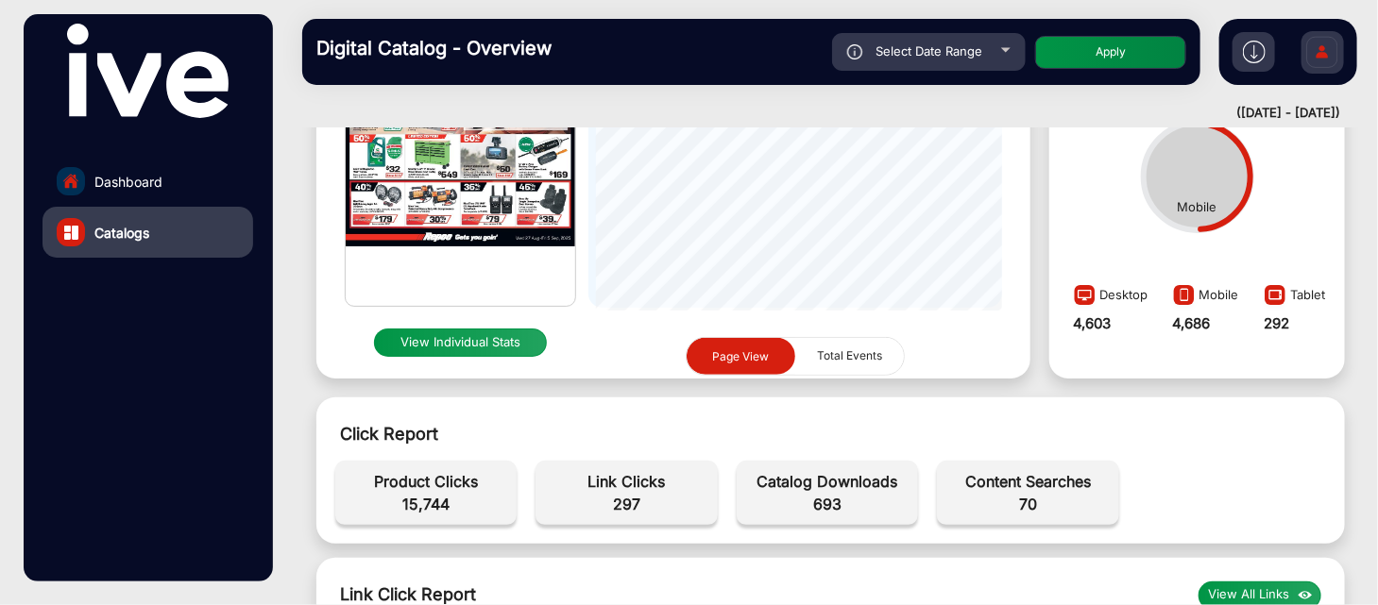
click at [480, 346] on button "View Individual Stats" at bounding box center [461, 343] width 174 height 28
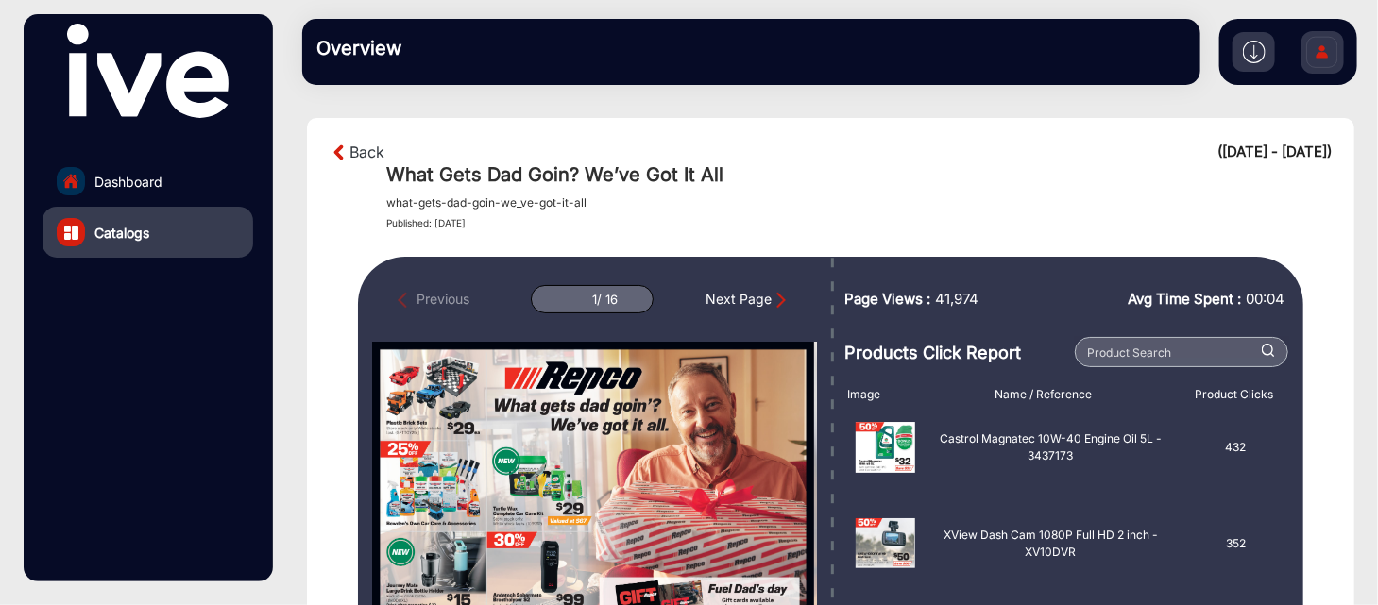
click at [770, 290] on div "Next Page" at bounding box center [747, 299] width 85 height 21
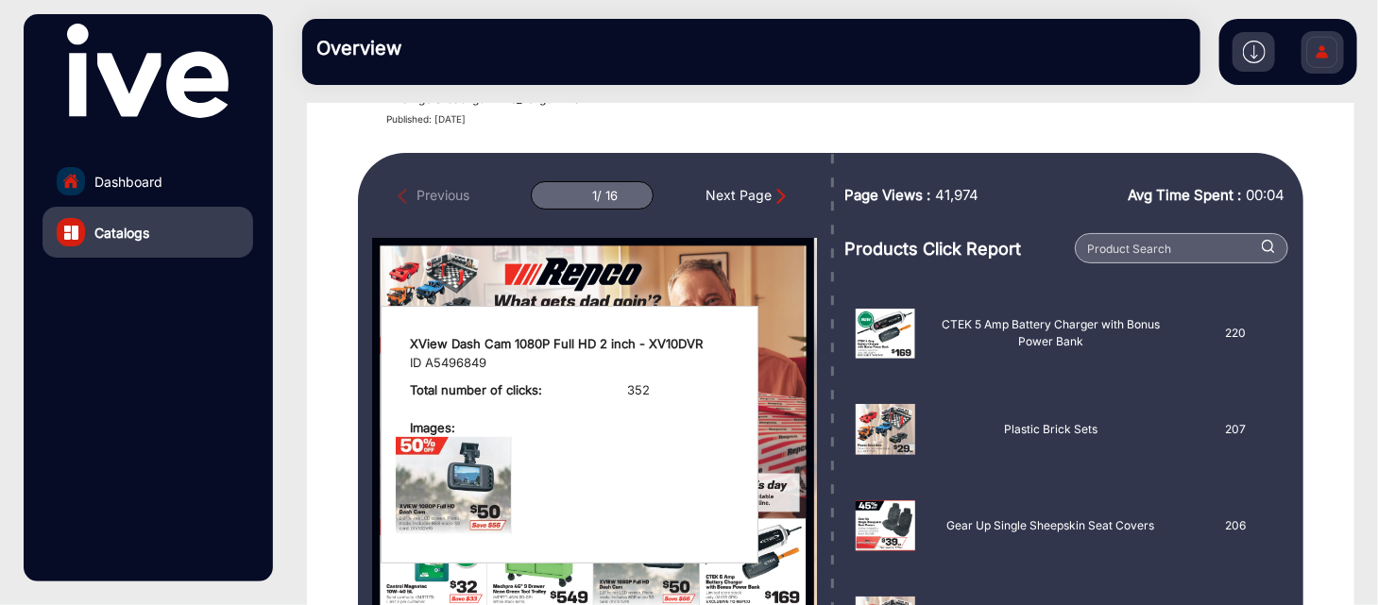
scroll to position [524, 0]
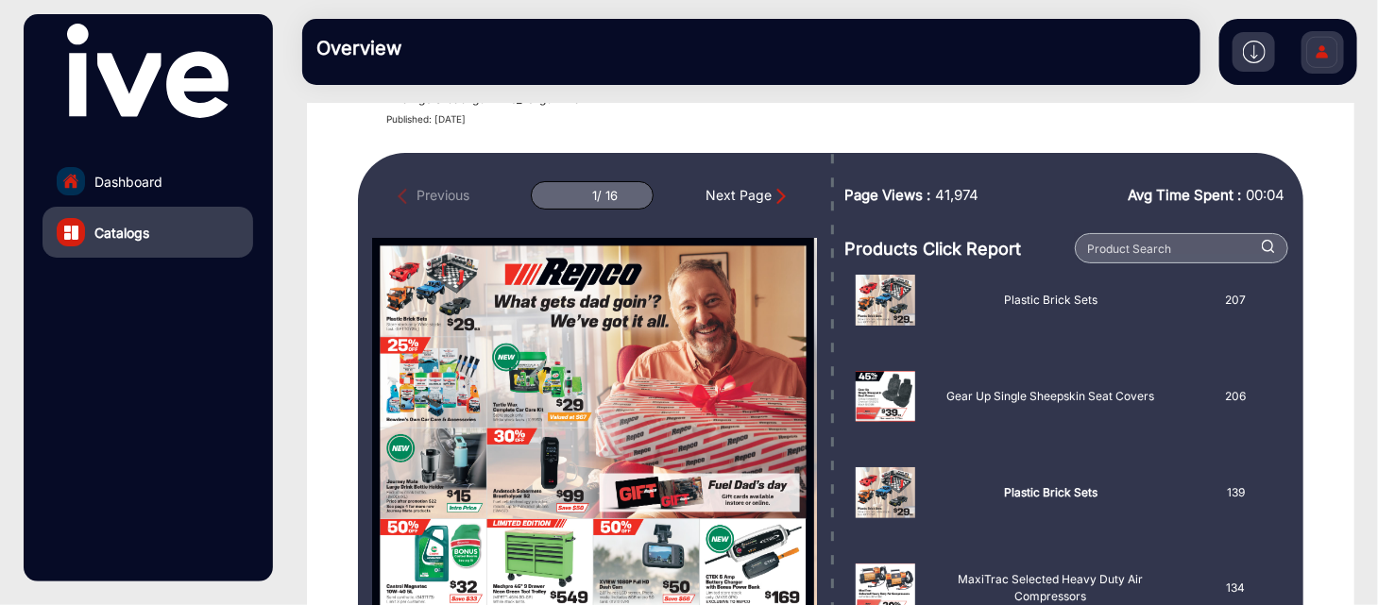
click at [740, 196] on div "Next Page" at bounding box center [747, 195] width 85 height 21
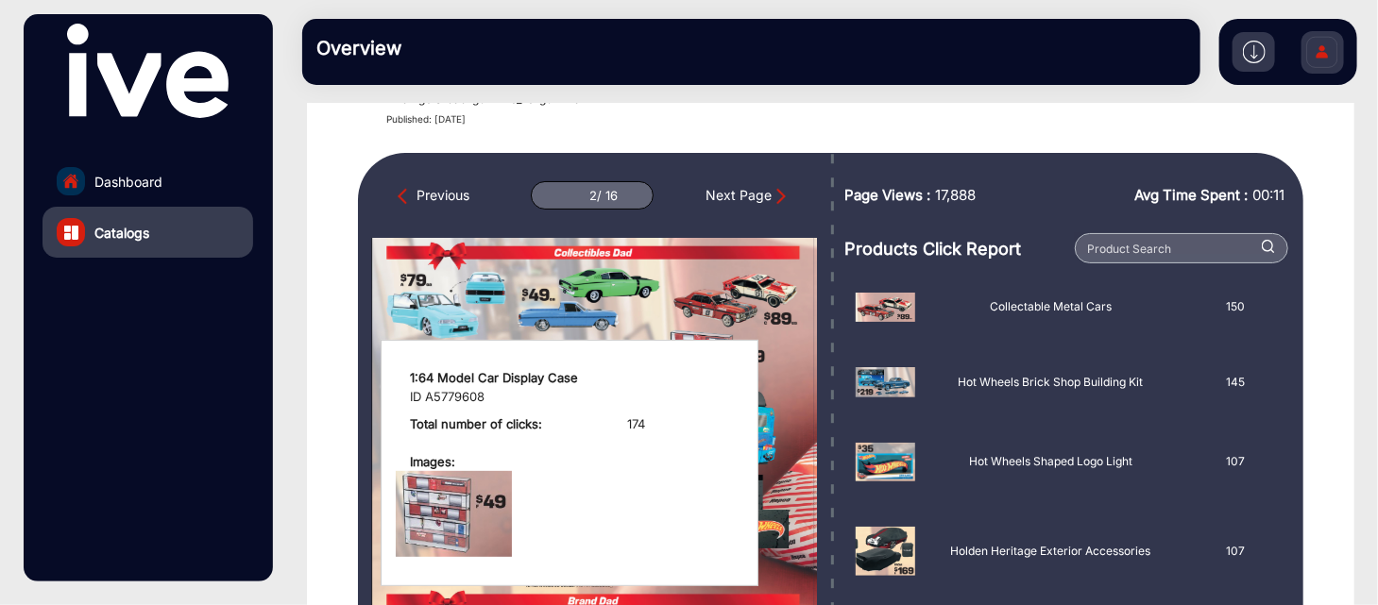
type input "1"
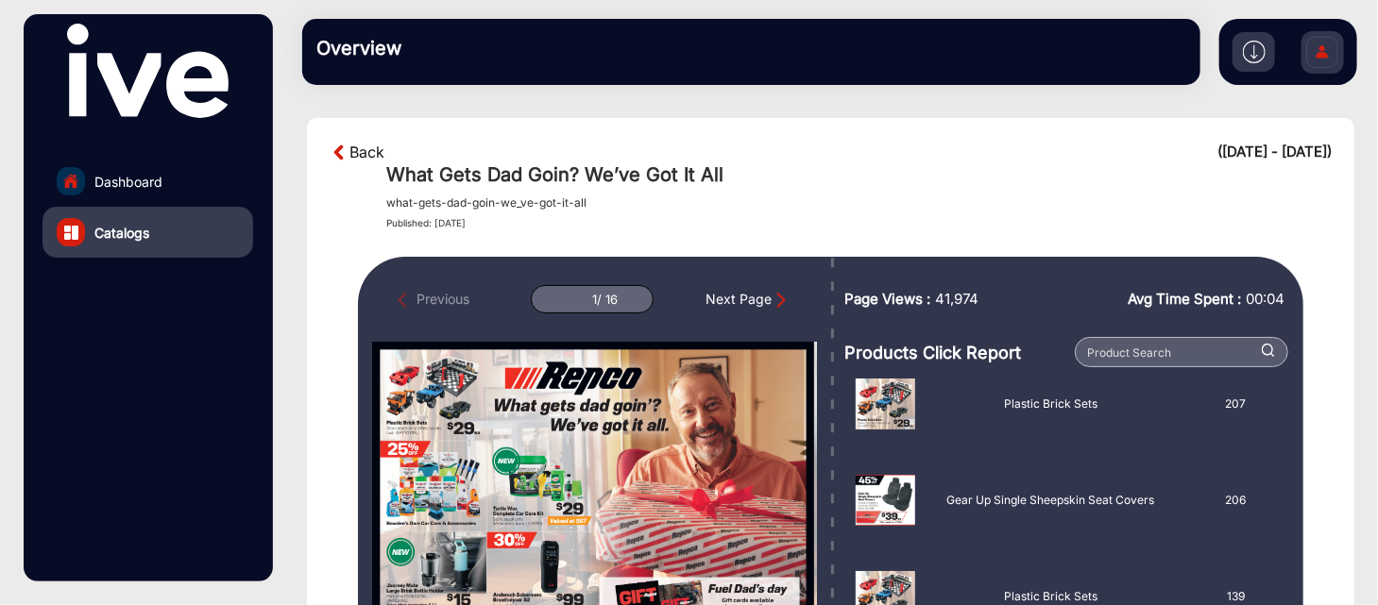
drag, startPoint x: 356, startPoint y: 150, endPoint x: 237, endPoint y: 152, distance: 119.0
click at [356, 150] on link "Back" at bounding box center [366, 152] width 35 height 23
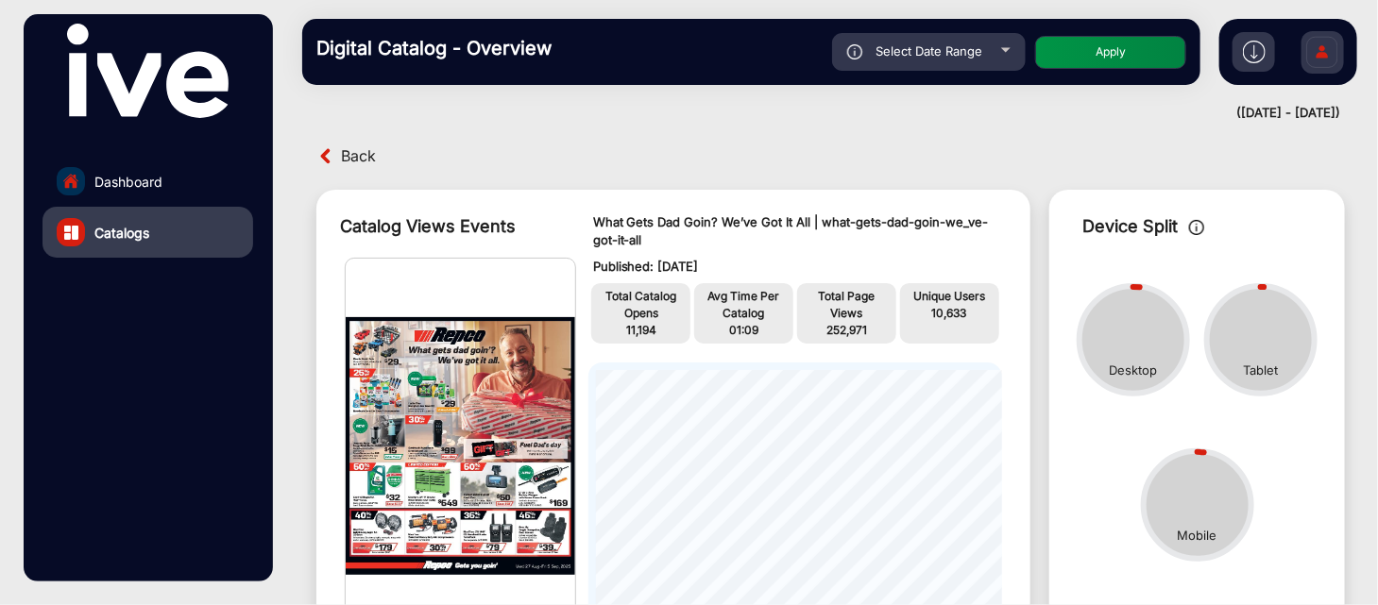
scroll to position [14, 0]
